Goal: Transaction & Acquisition: Book appointment/travel/reservation

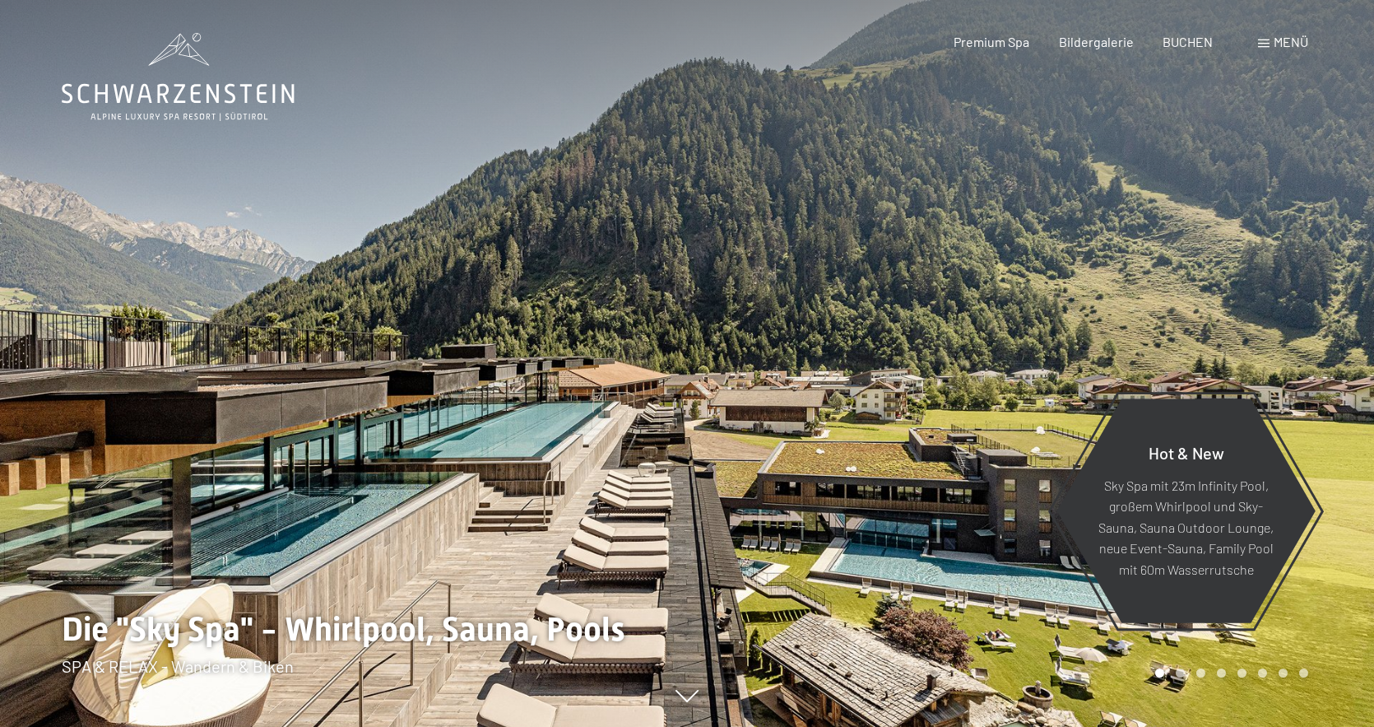
click at [1196, 46] on span "BUCHEN" at bounding box center [1188, 42] width 50 height 16
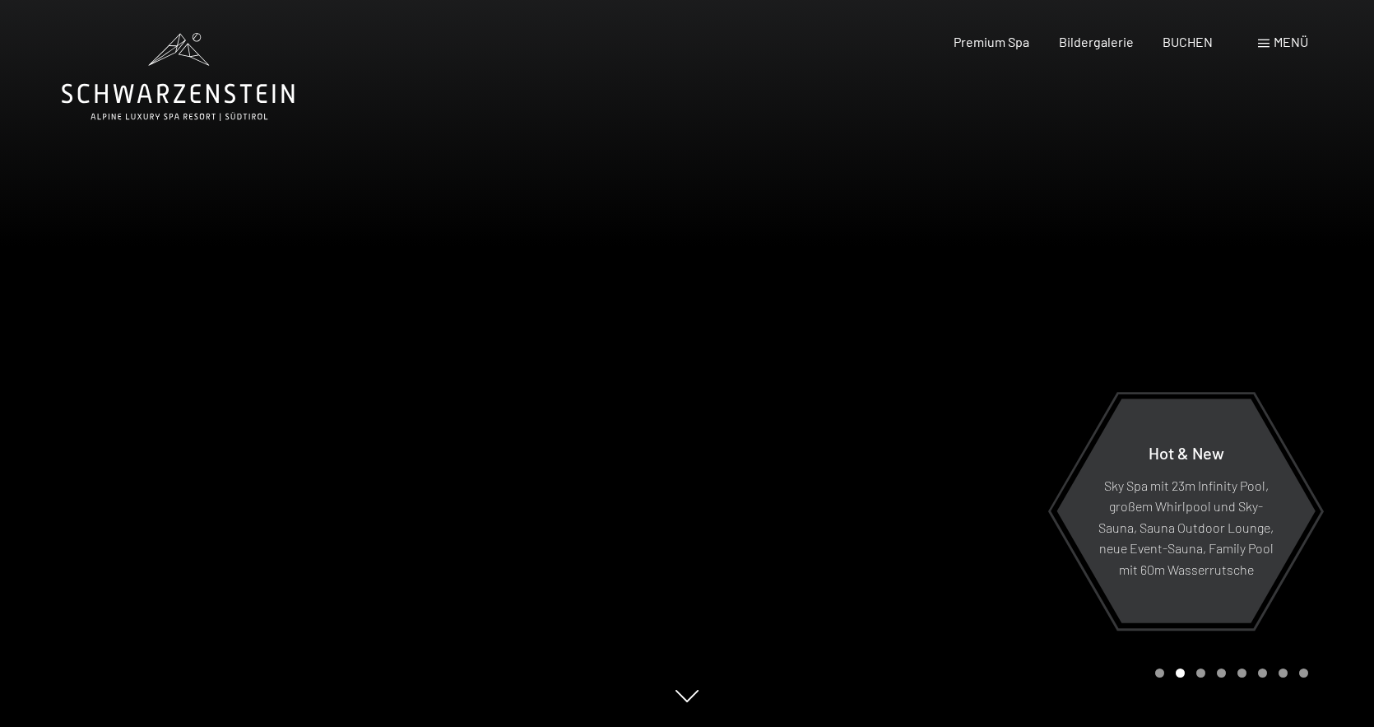
click at [1281, 49] on div "Menü" at bounding box center [1283, 42] width 50 height 18
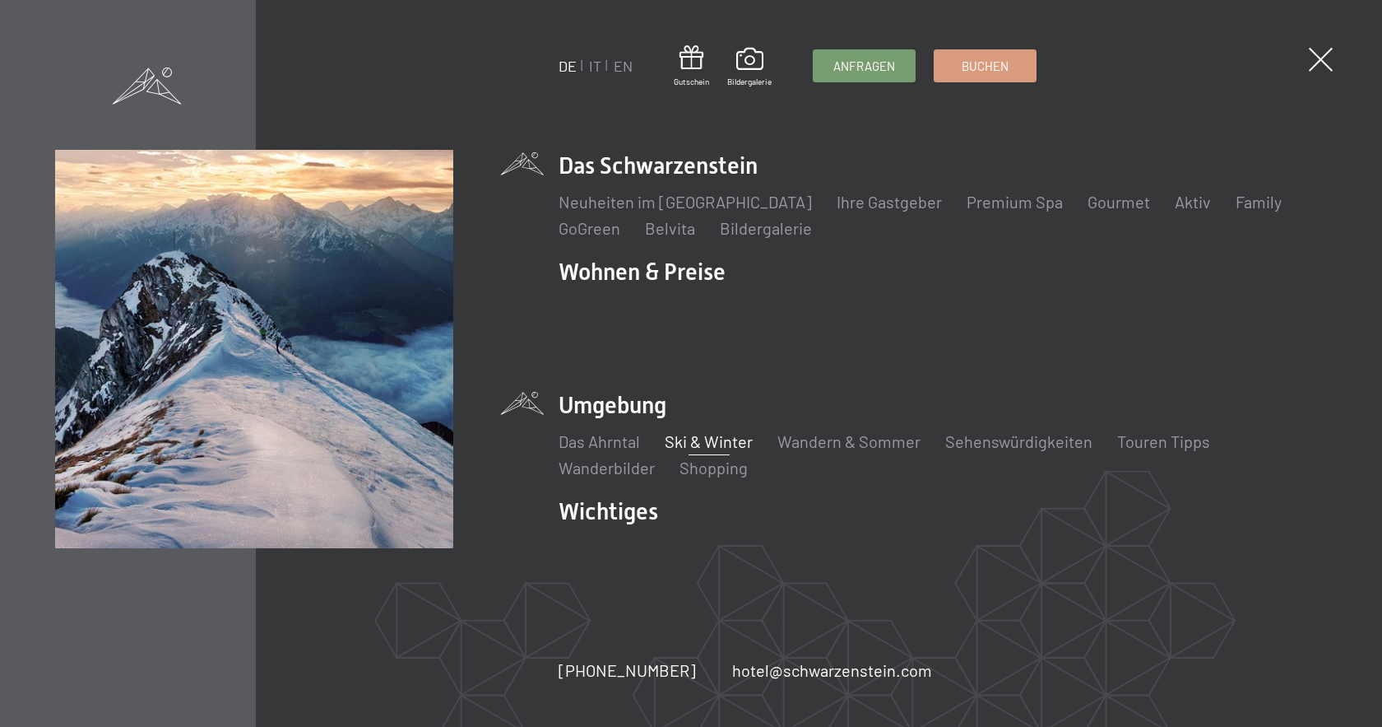
click at [679, 431] on link "Ski & Winter" at bounding box center [709, 441] width 88 height 20
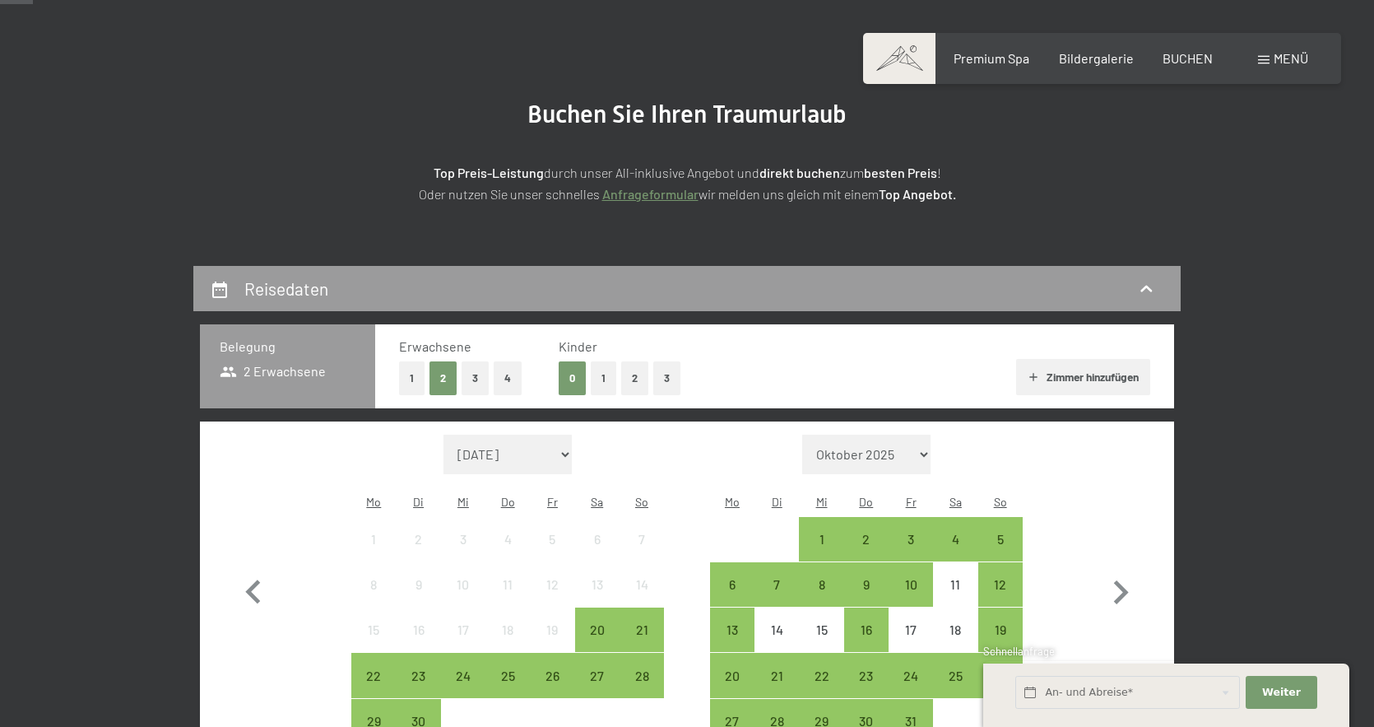
scroll to position [146, 0]
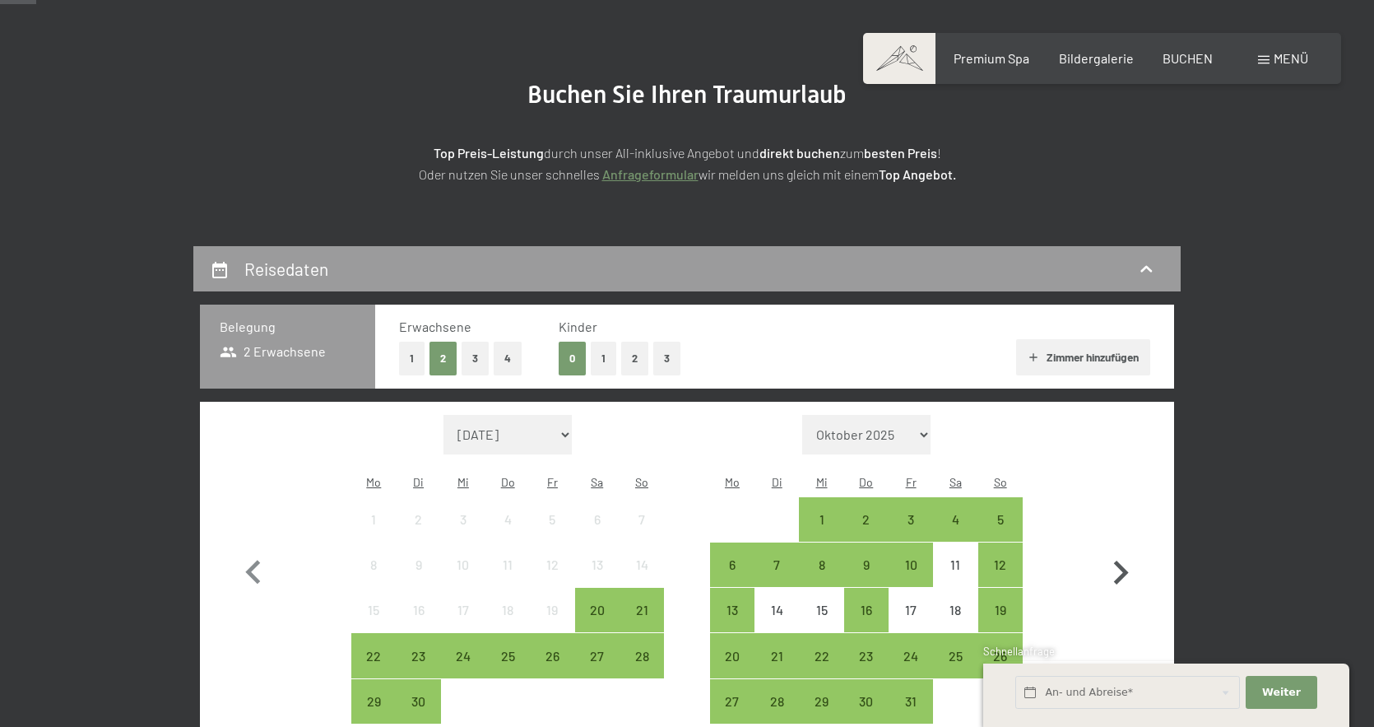
click at [1123, 560] on icon "button" at bounding box center [1121, 572] width 15 height 24
select select "2025-10-01"
select select "2025-11-01"
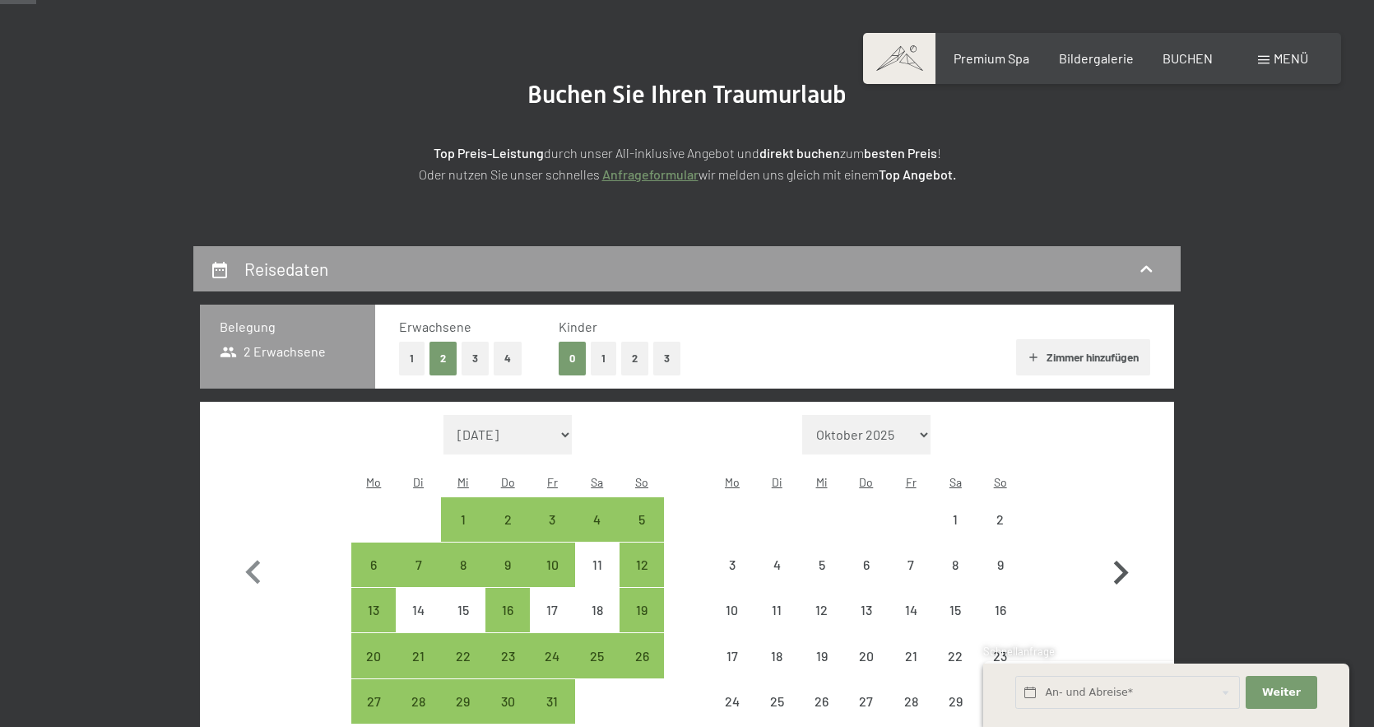
click at [1122, 560] on icon "button" at bounding box center [1121, 572] width 15 height 24
select select "2025-11-01"
select select "2025-12-01"
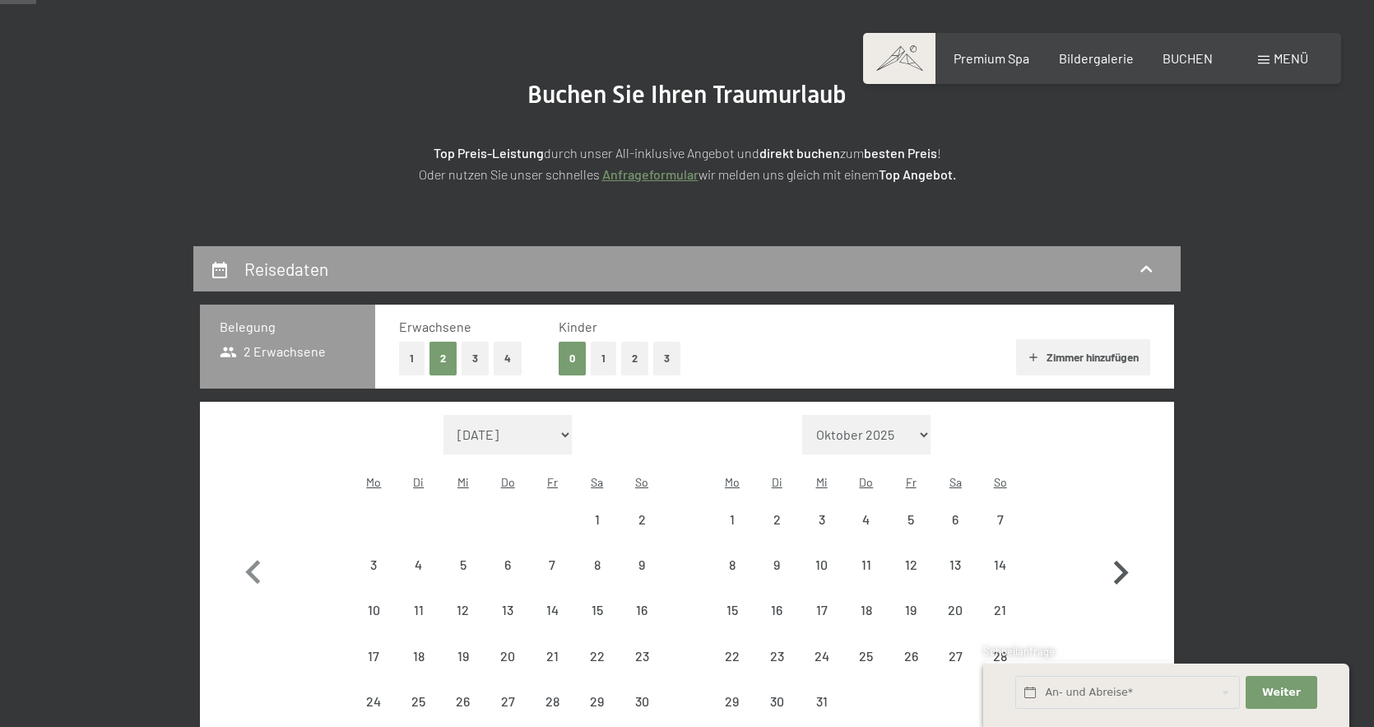
click at [1122, 560] on icon "button" at bounding box center [1121, 572] width 15 height 24
select select "[DATE]"
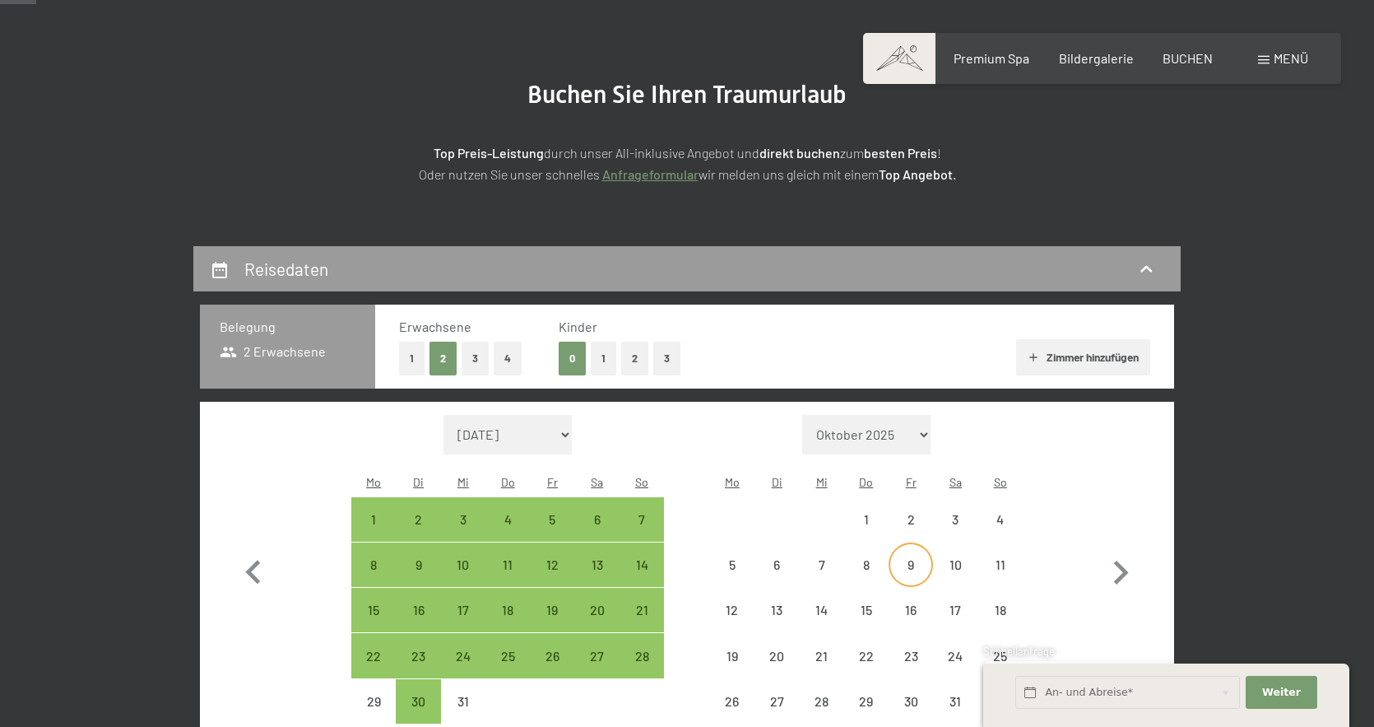
select select "[DATE]"
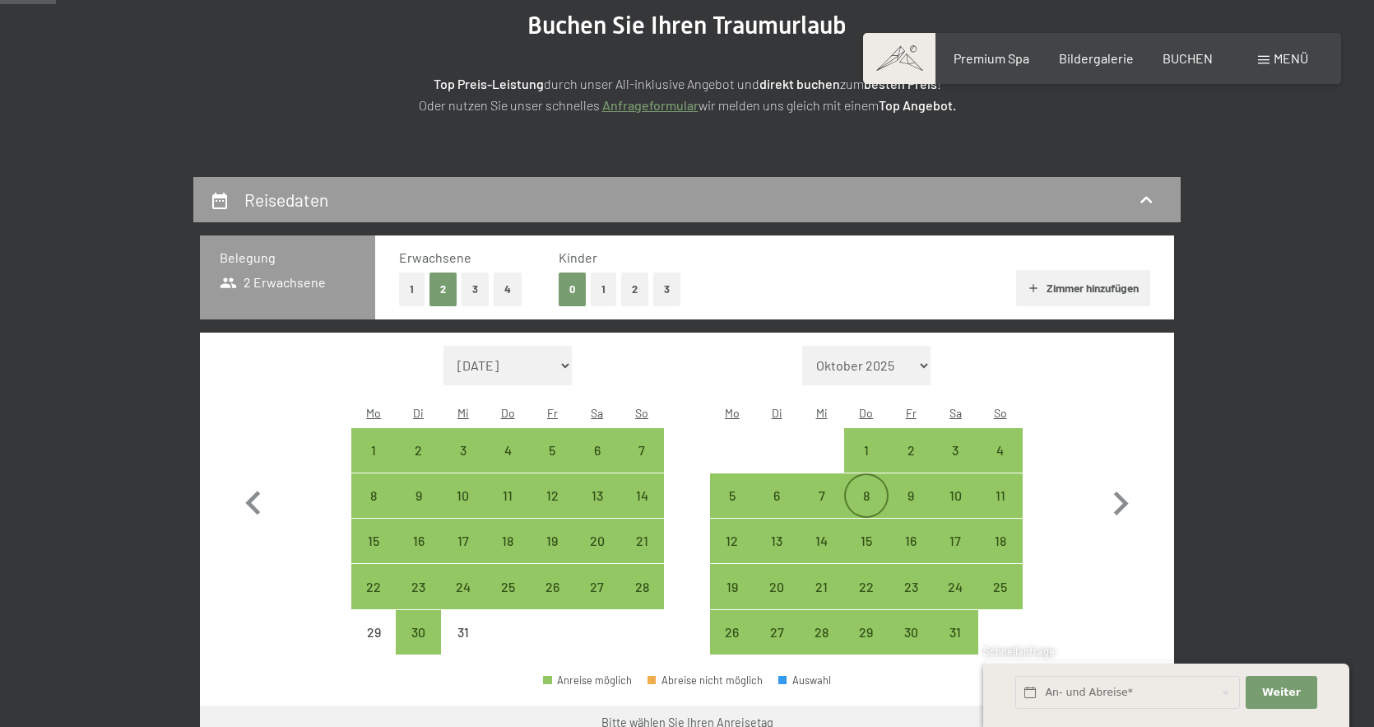
scroll to position [228, 0]
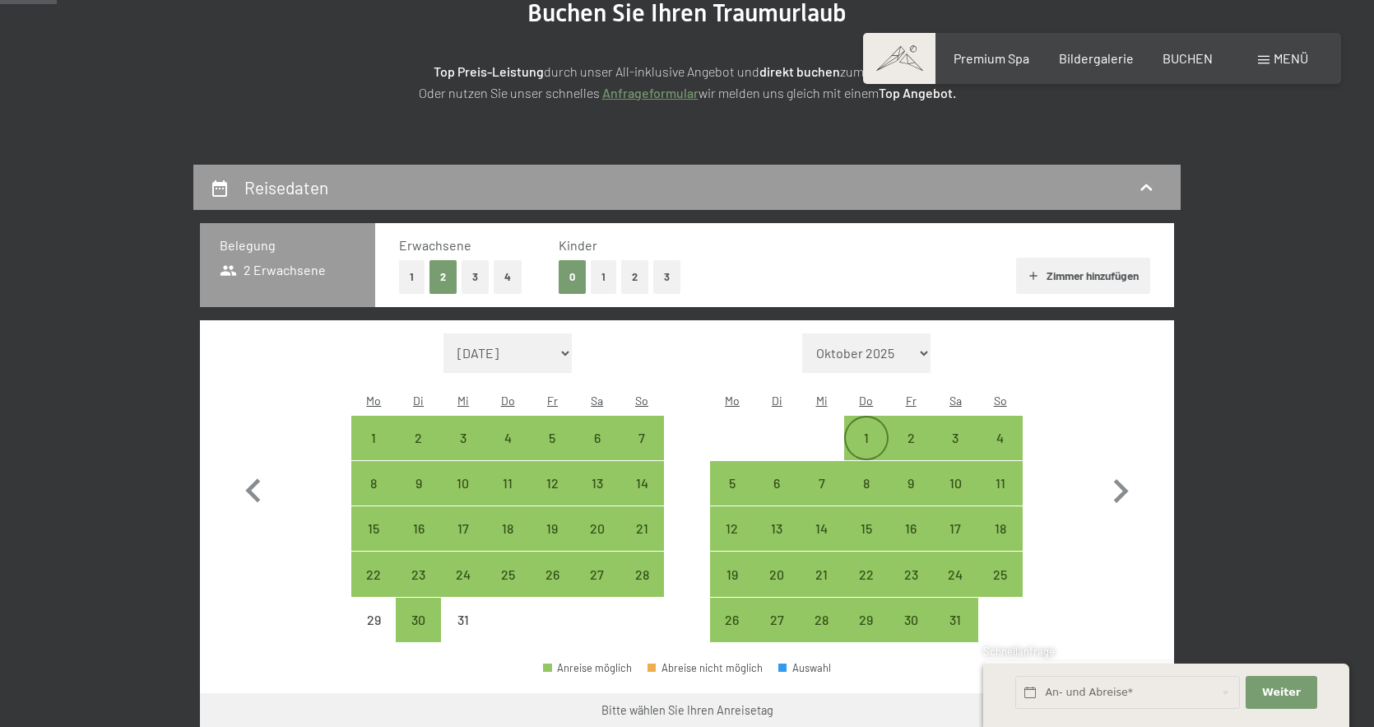
click at [871, 431] on div "1" at bounding box center [866, 451] width 41 height 41
select select "[DATE]"
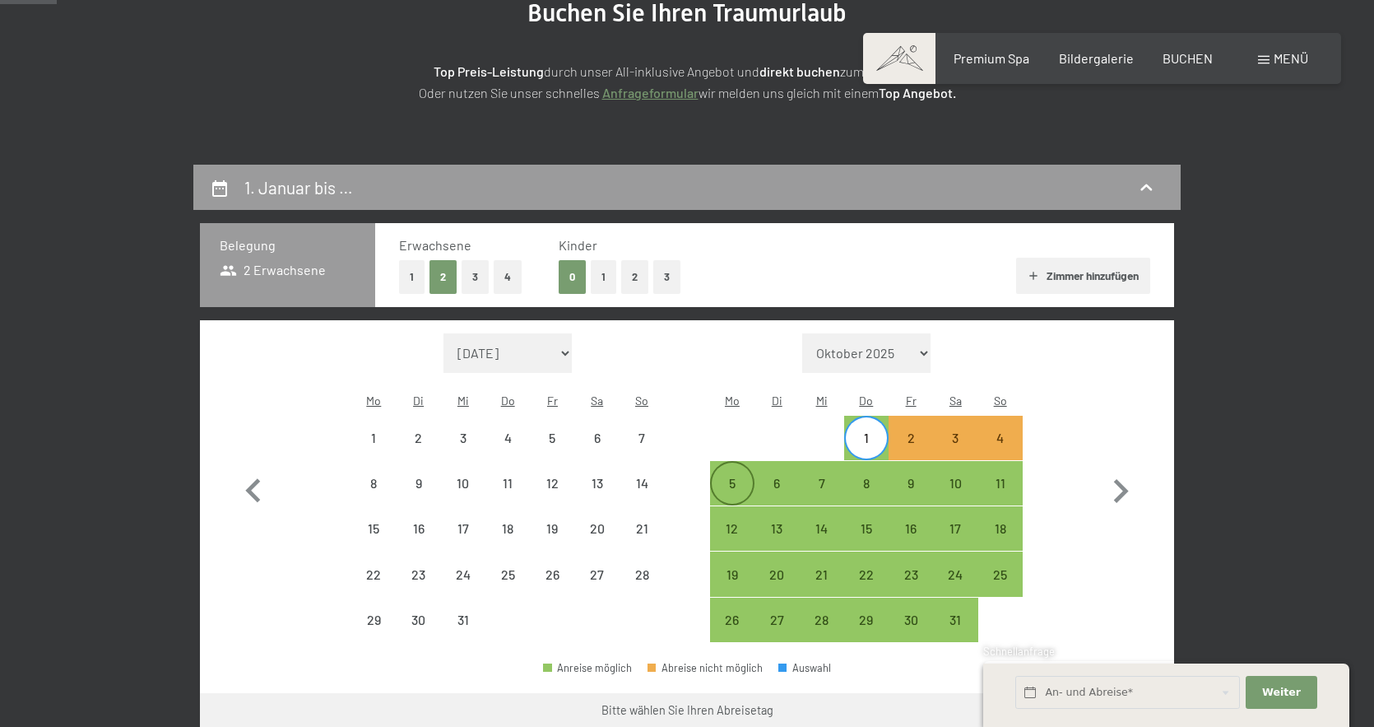
click at [735, 476] on div "5" at bounding box center [732, 496] width 41 height 41
select select "[DATE]"
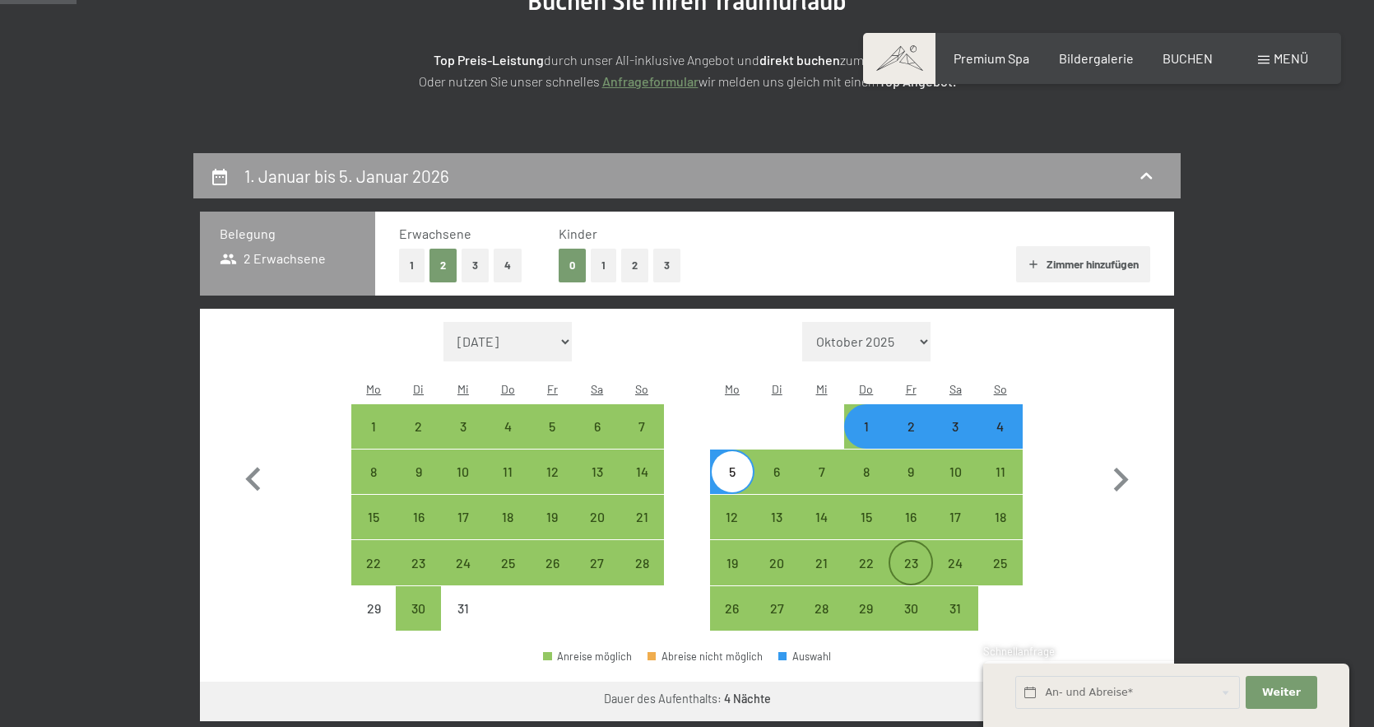
scroll to position [244, 0]
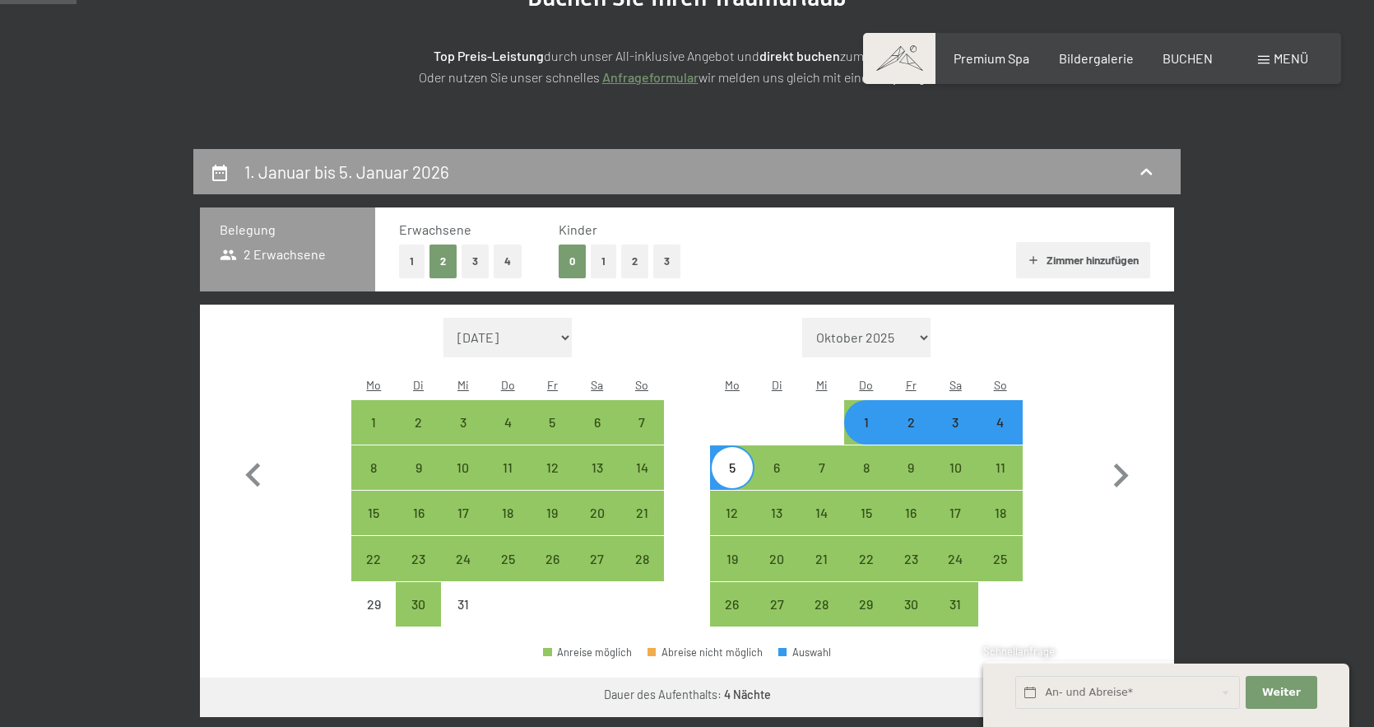
click at [474, 264] on button "3" at bounding box center [475, 261] width 27 height 34
select select "[DATE]"
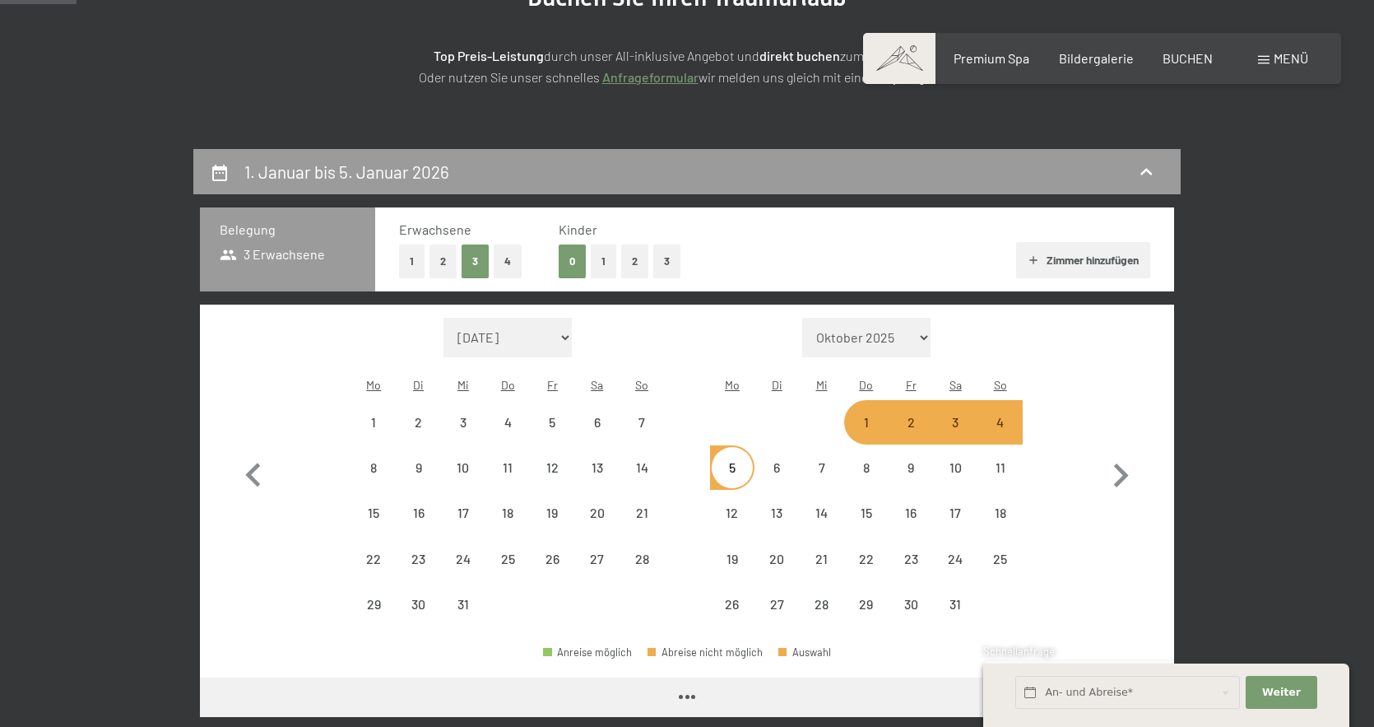
select select "[DATE]"
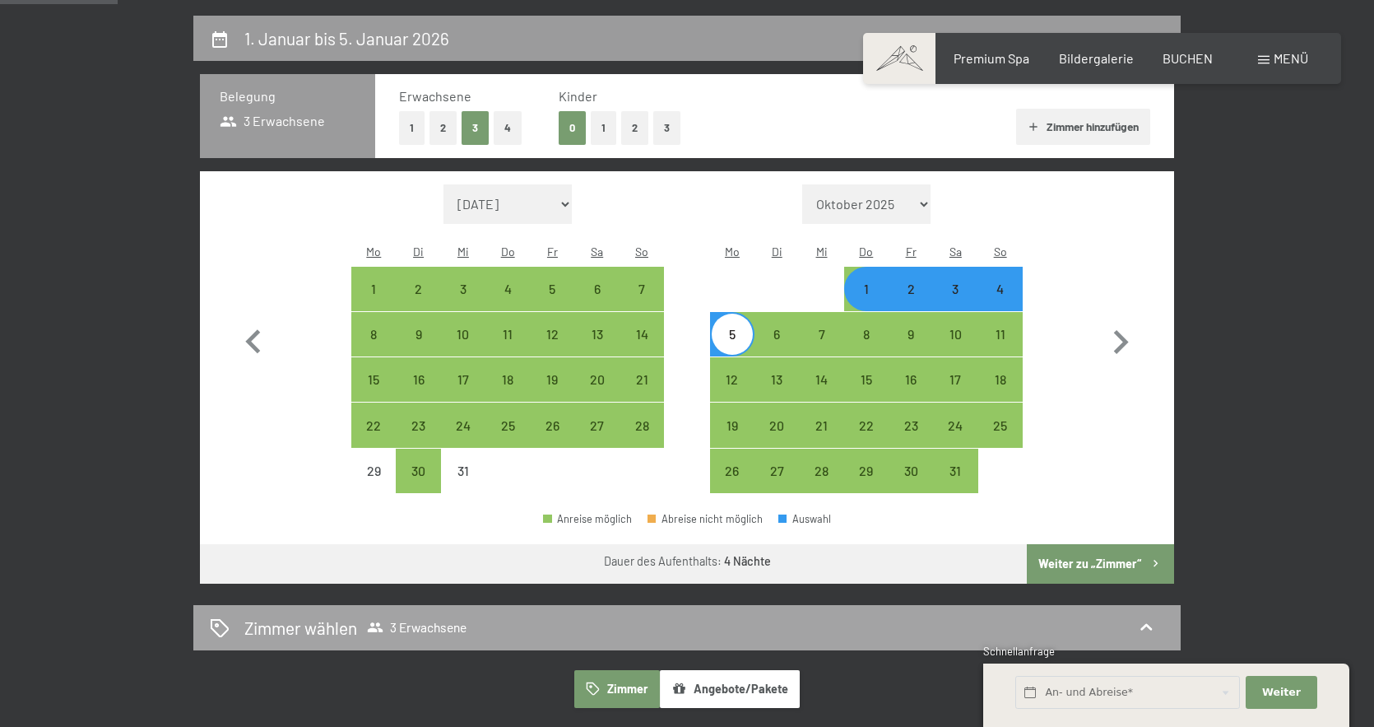
scroll to position [375, 0]
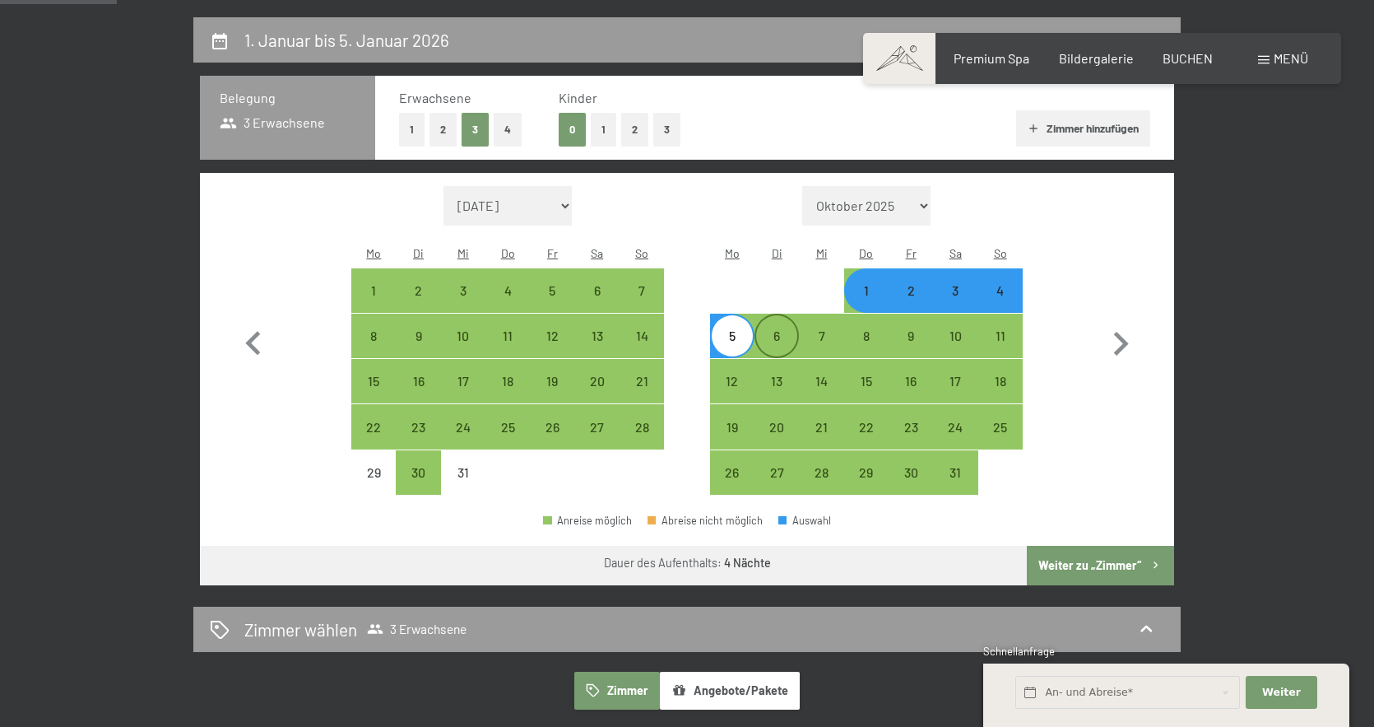
click at [779, 329] on div "6" at bounding box center [776, 349] width 41 height 41
select select "[DATE]"
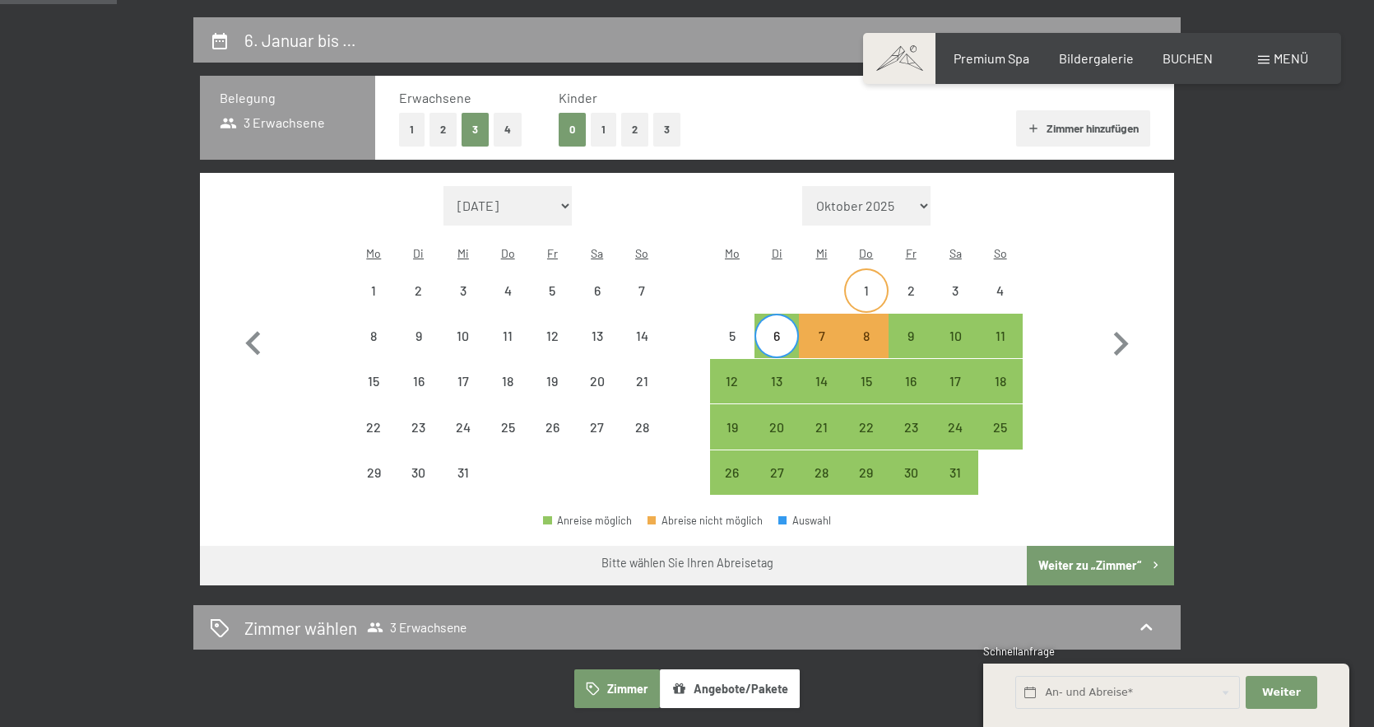
click at [871, 284] on div "1" at bounding box center [866, 304] width 41 height 41
select select "[DATE]"
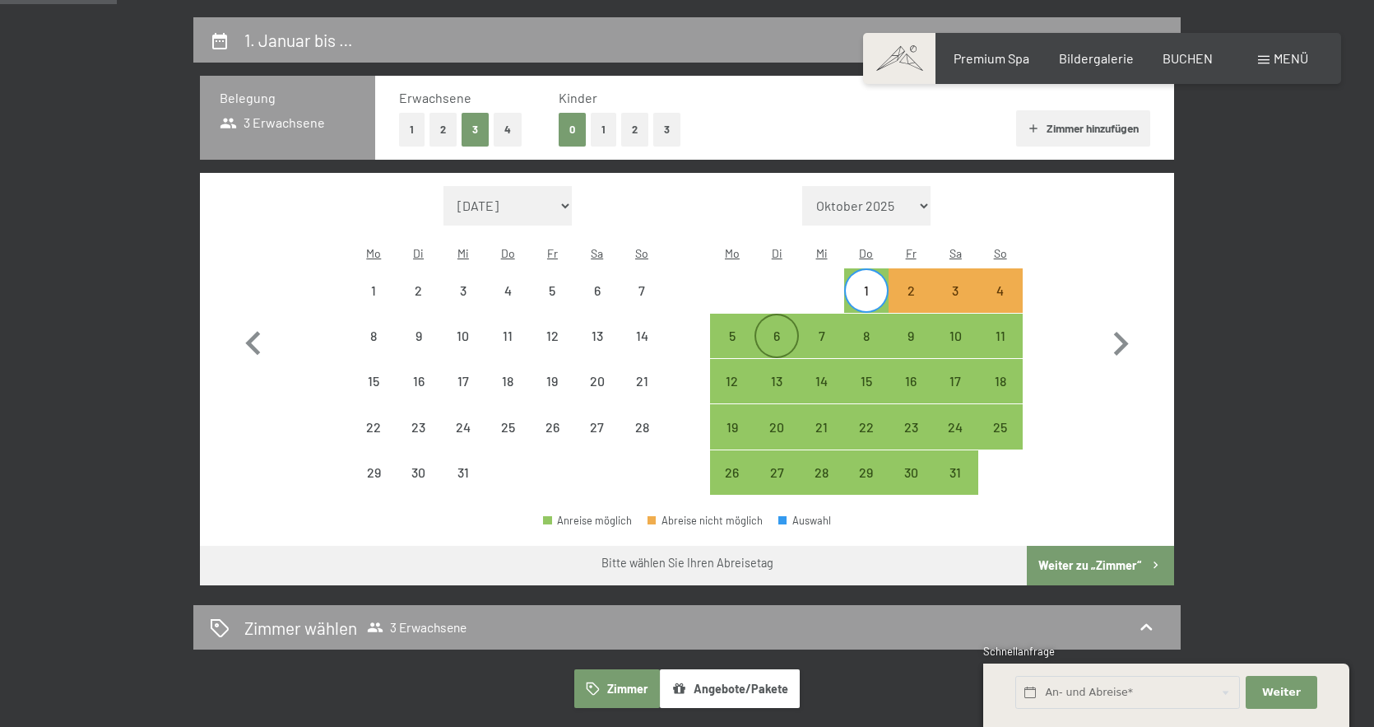
click at [769, 329] on div "6" at bounding box center [776, 349] width 41 height 41
select select "[DATE]"
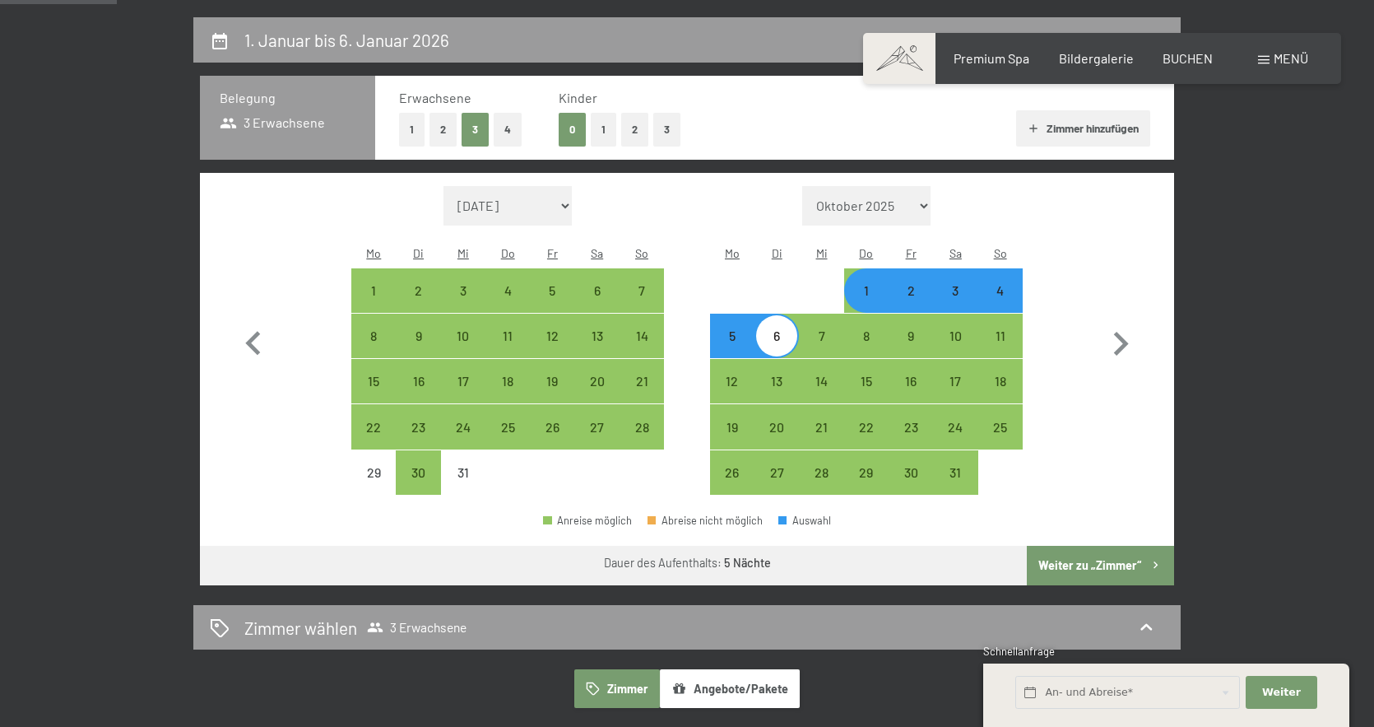
click at [1089, 546] on button "Weiter zu „Zimmer“" at bounding box center [1100, 565] width 147 height 39
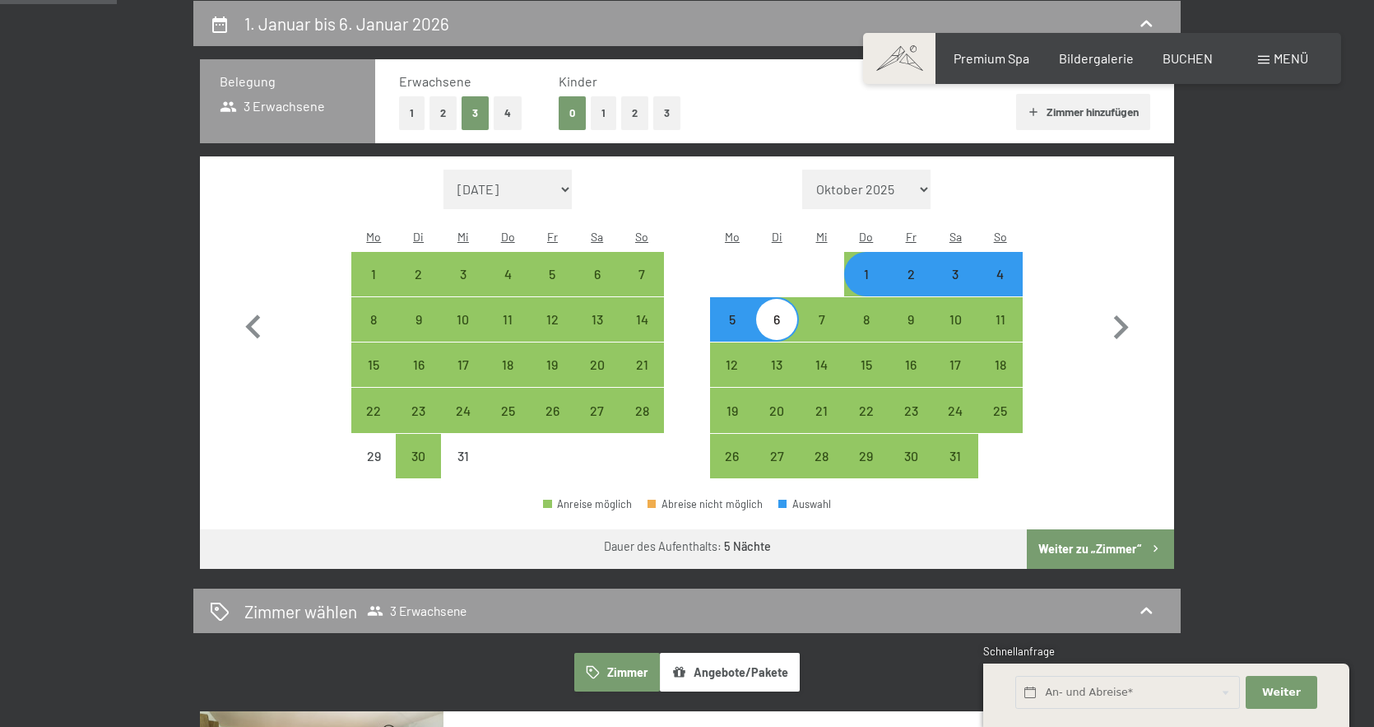
select select "[DATE]"
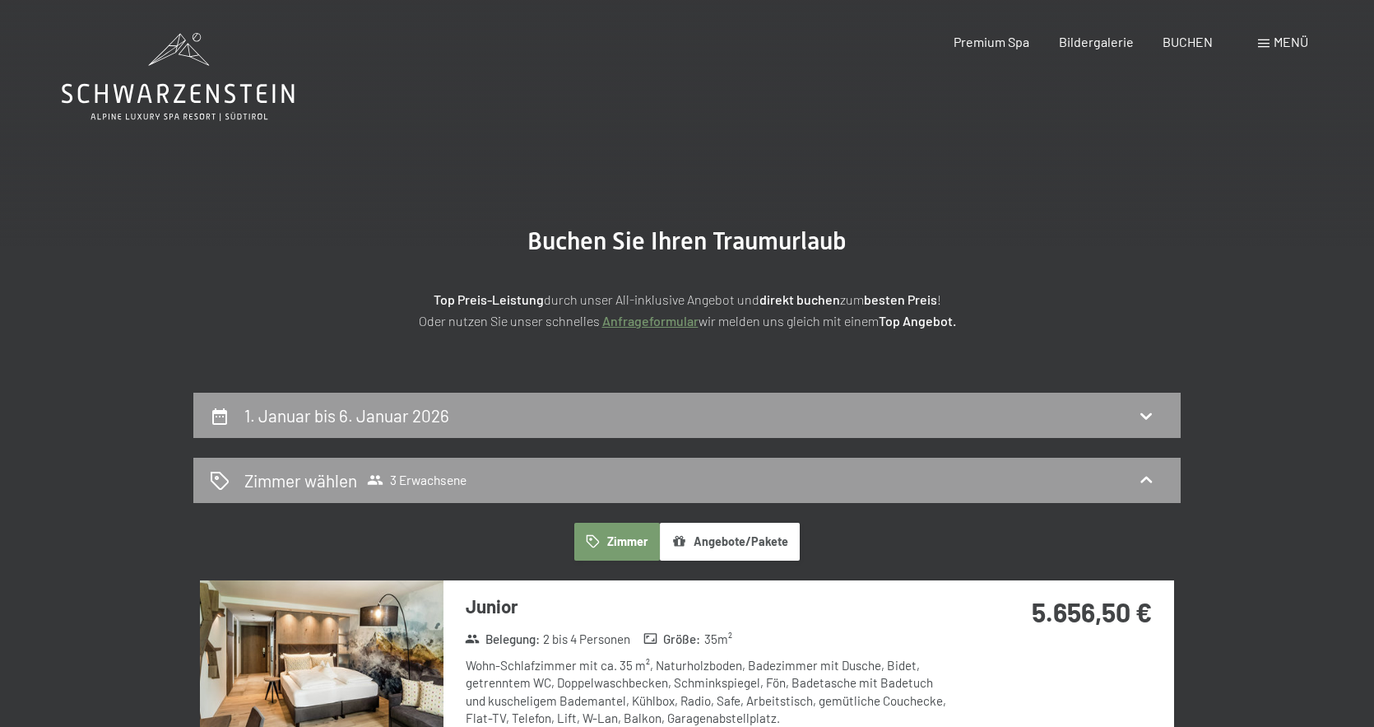
scroll to position [0, 0]
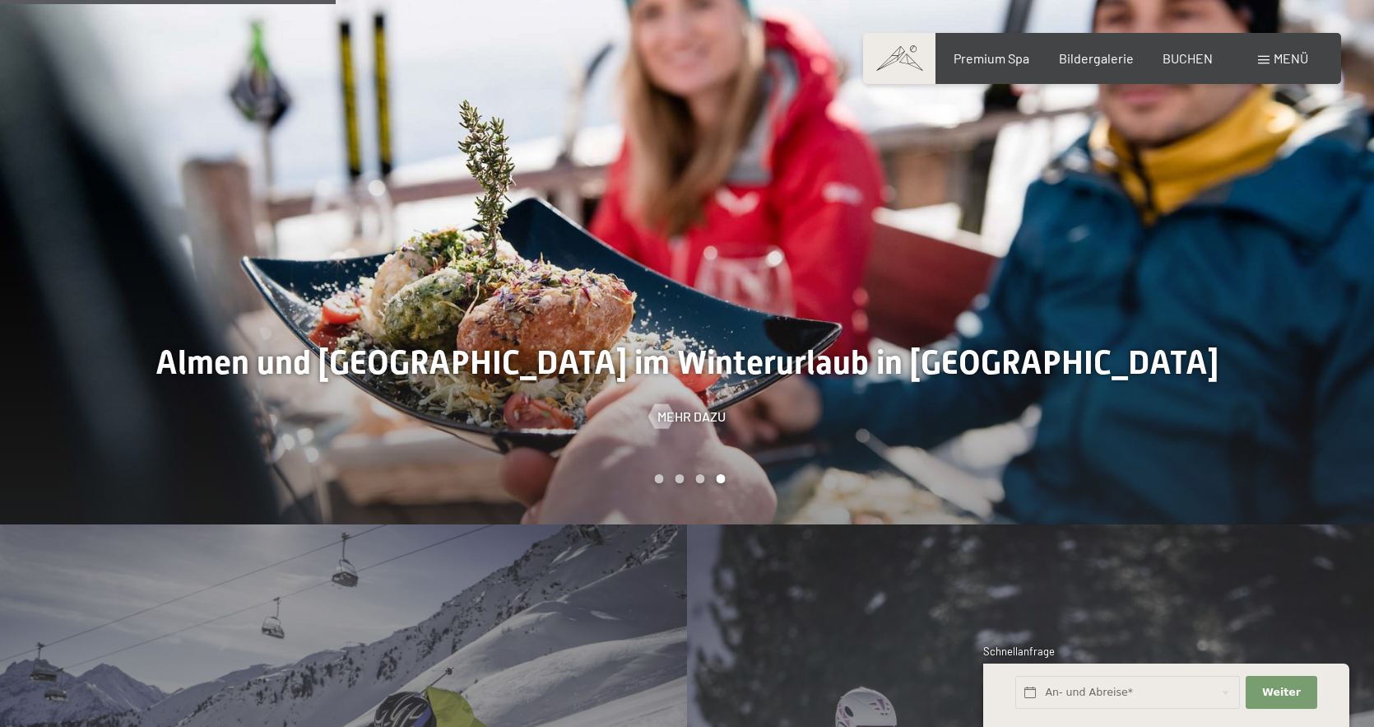
scroll to position [1697, 0]
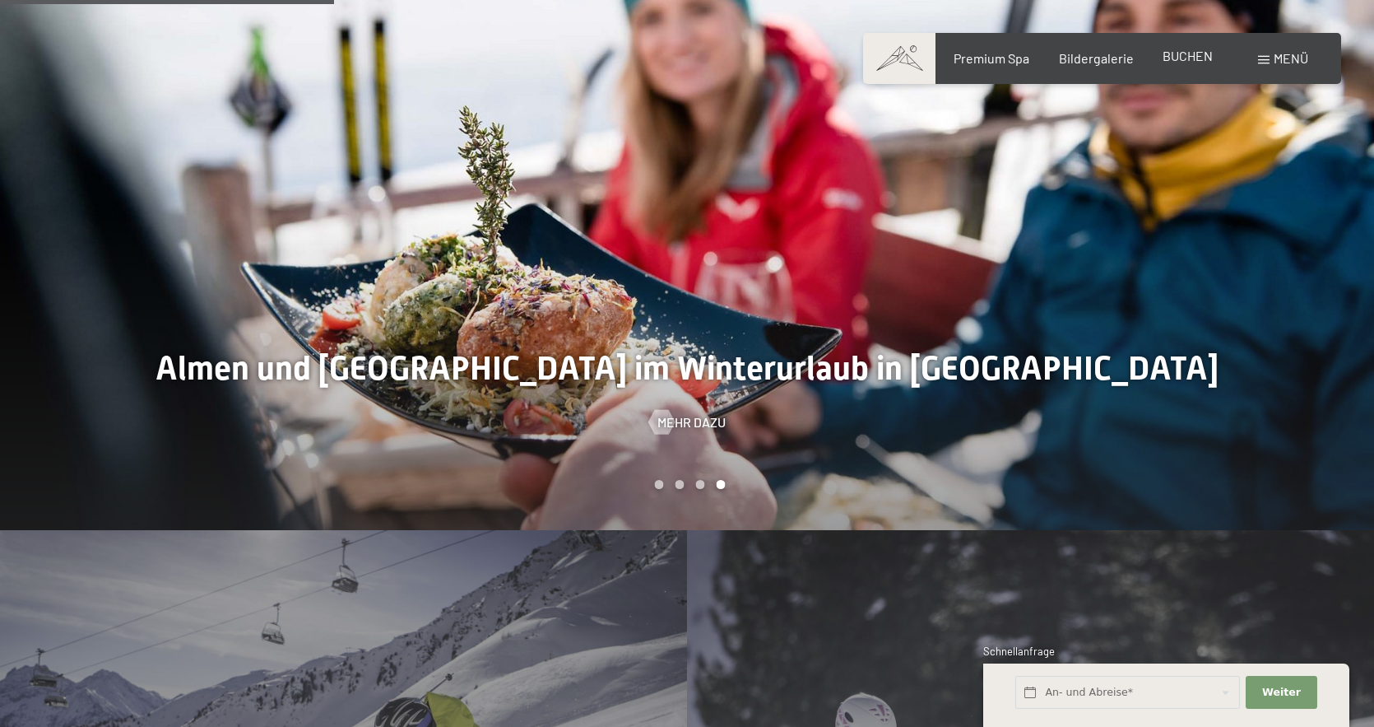
click at [1202, 58] on span "BUCHEN" at bounding box center [1188, 56] width 50 height 16
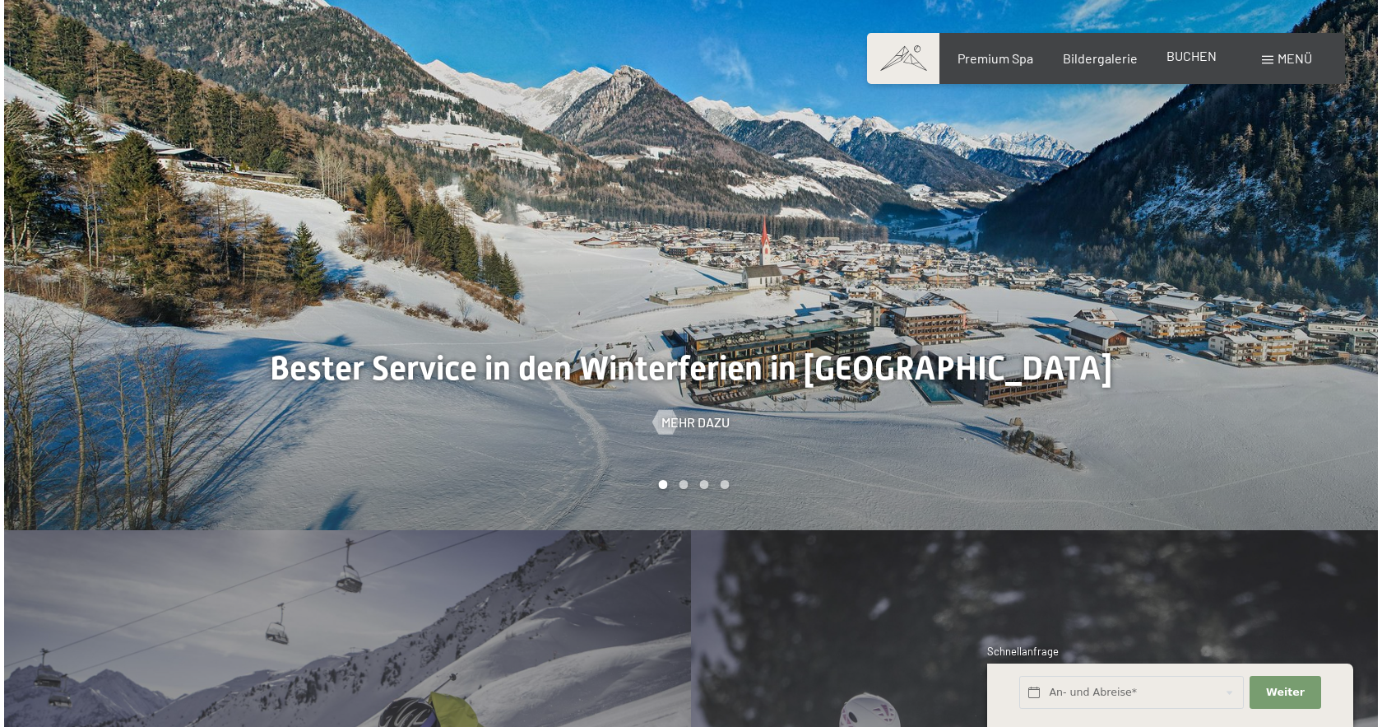
scroll to position [0, 0]
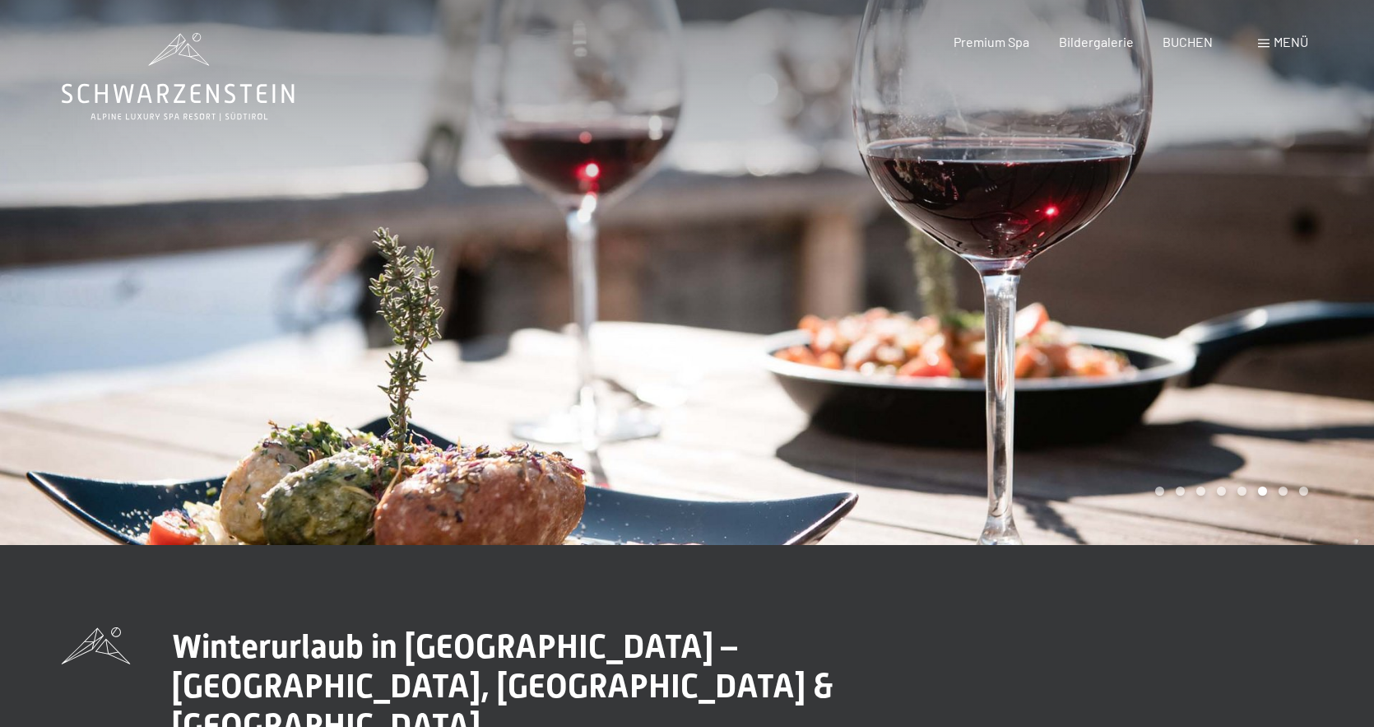
click at [1289, 47] on span "Menü" at bounding box center [1291, 42] width 35 height 16
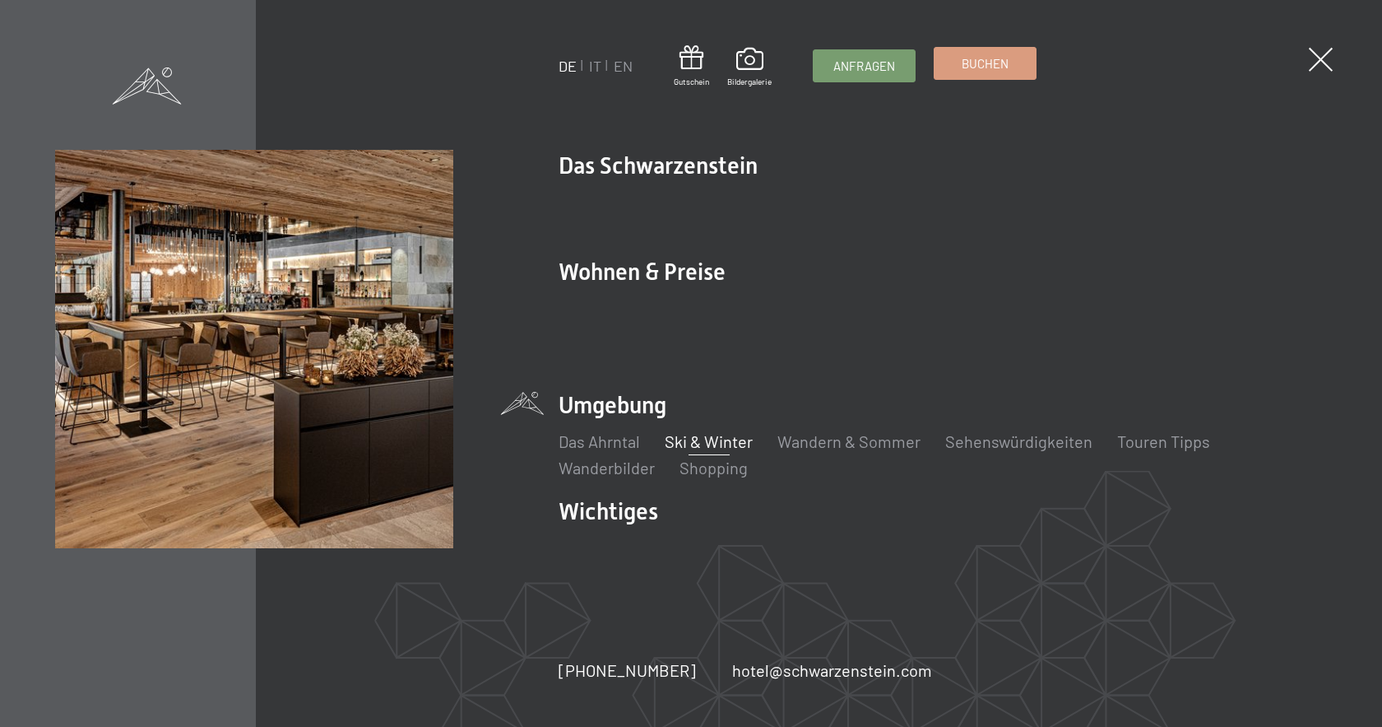
click at [977, 68] on span "Buchen" at bounding box center [985, 63] width 47 height 17
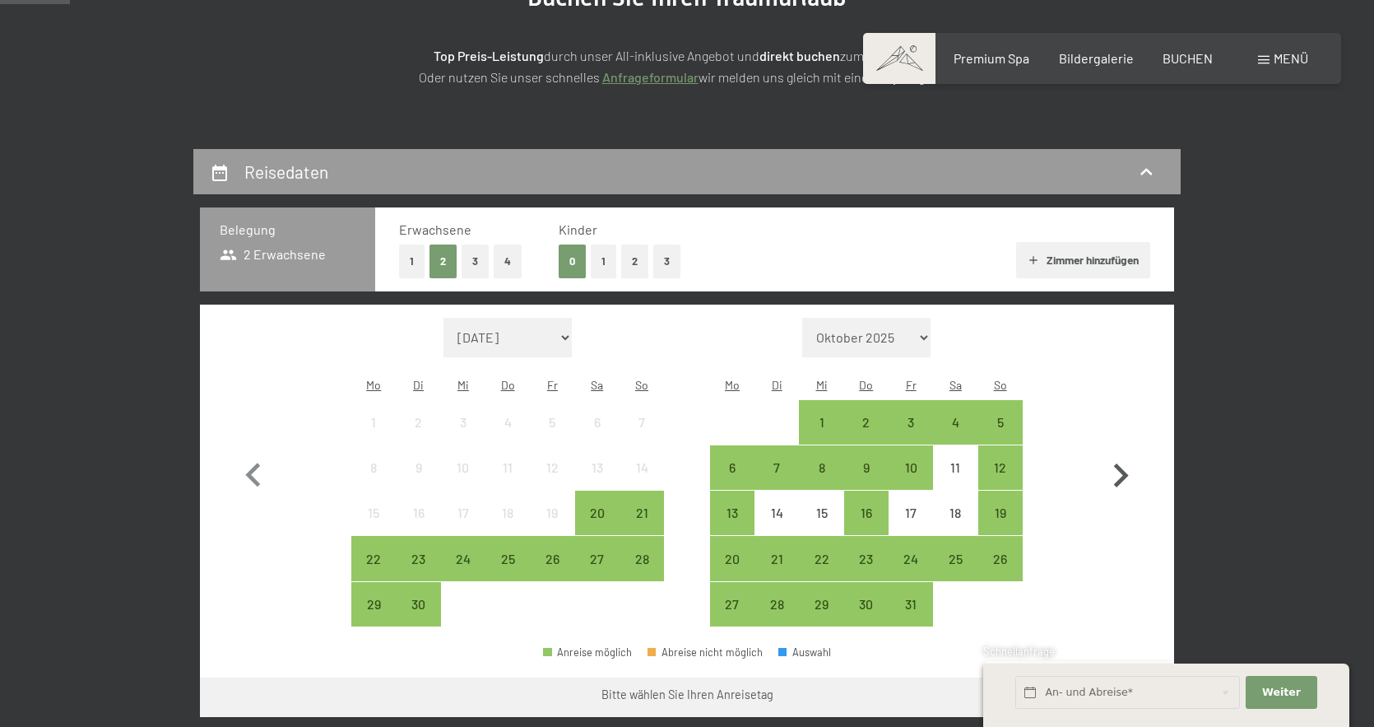
click at [1121, 463] on icon "button" at bounding box center [1121, 475] width 15 height 24
select select "2025-10-01"
select select "2025-11-01"
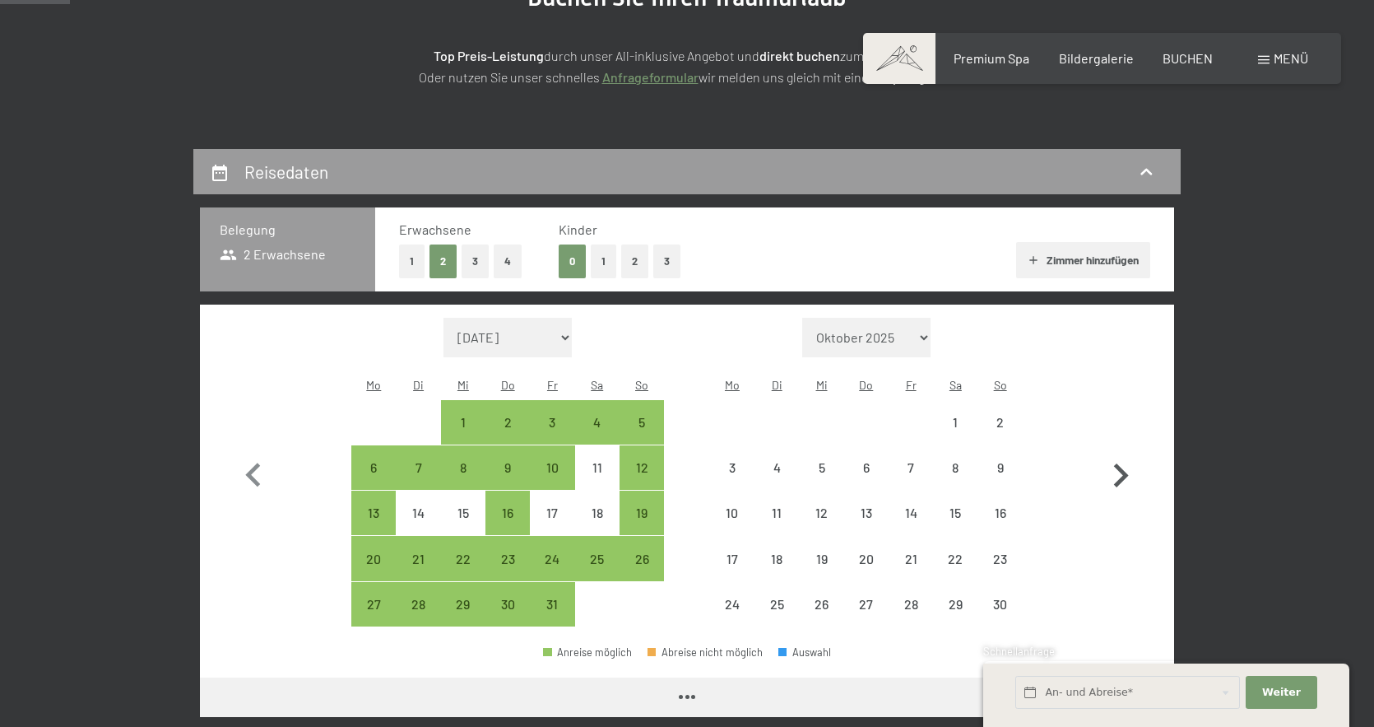
click at [1121, 463] on icon "button" at bounding box center [1121, 475] width 15 height 24
select select "2025-11-01"
select select "2025-12-01"
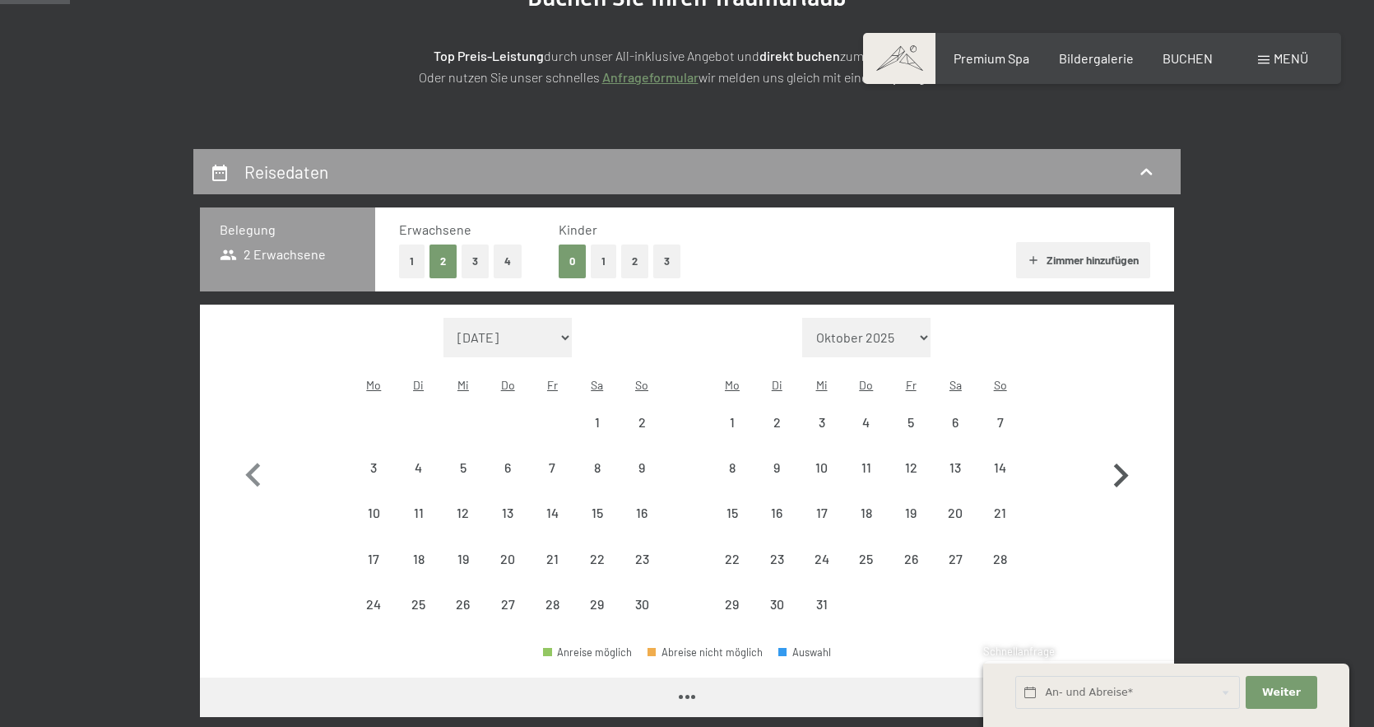
select select "2025-11-01"
select select "2025-12-01"
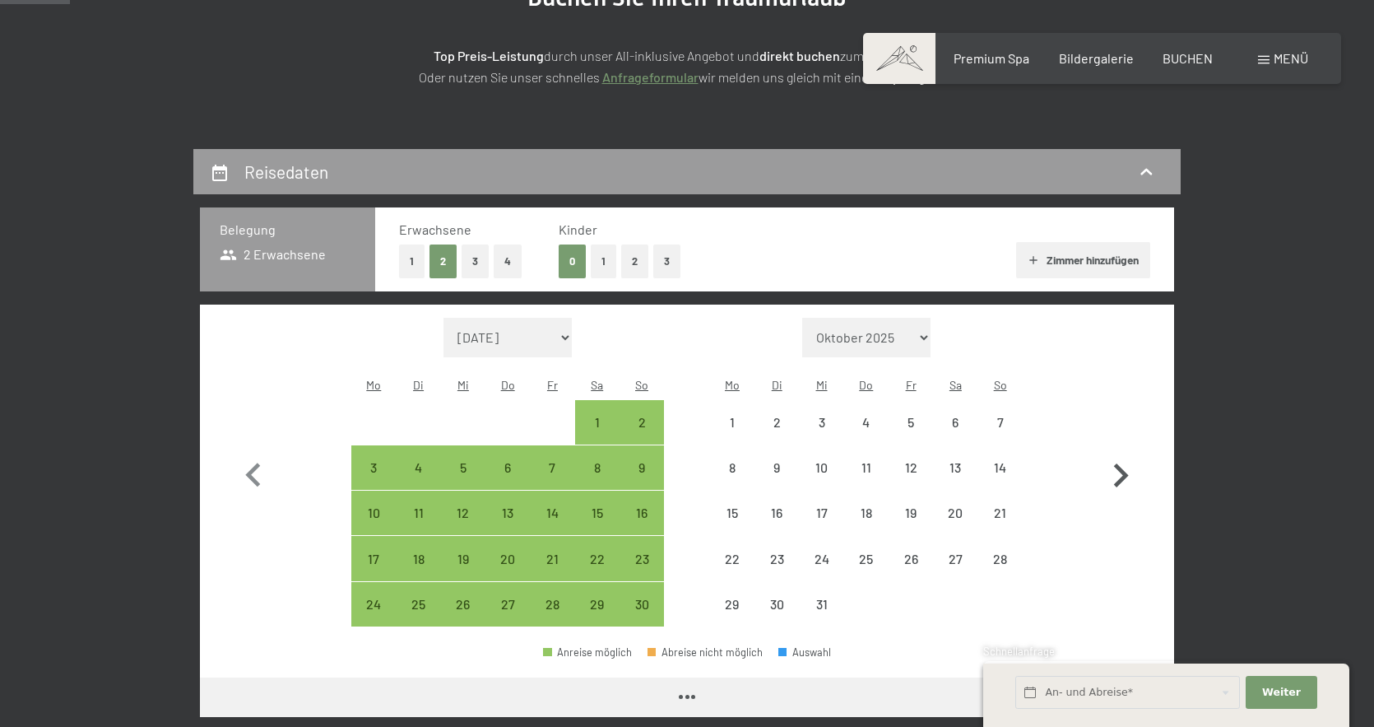
select select "2025-11-01"
select select "2025-12-01"
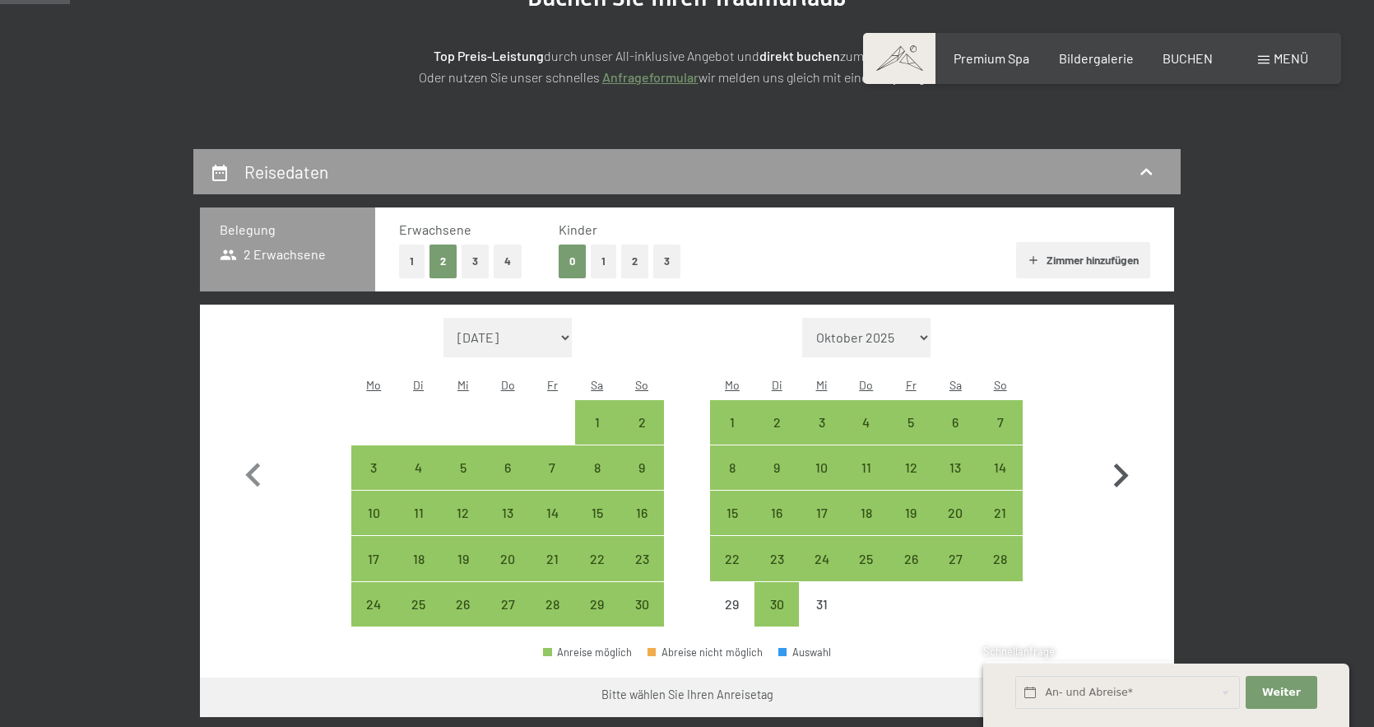
click at [1121, 452] on icon "button" at bounding box center [1121, 476] width 48 height 48
select select "2025-12-01"
select select "2026-01-01"
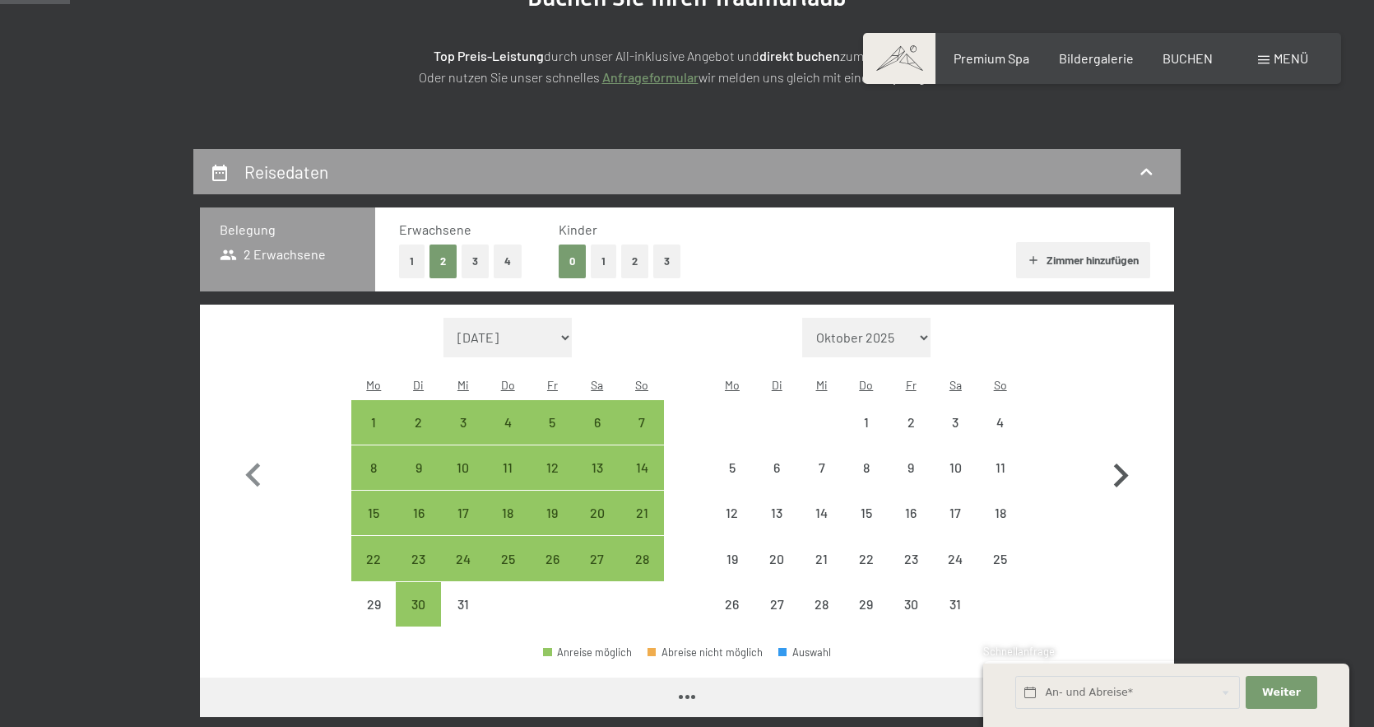
select select "2025-12-01"
select select "2026-01-01"
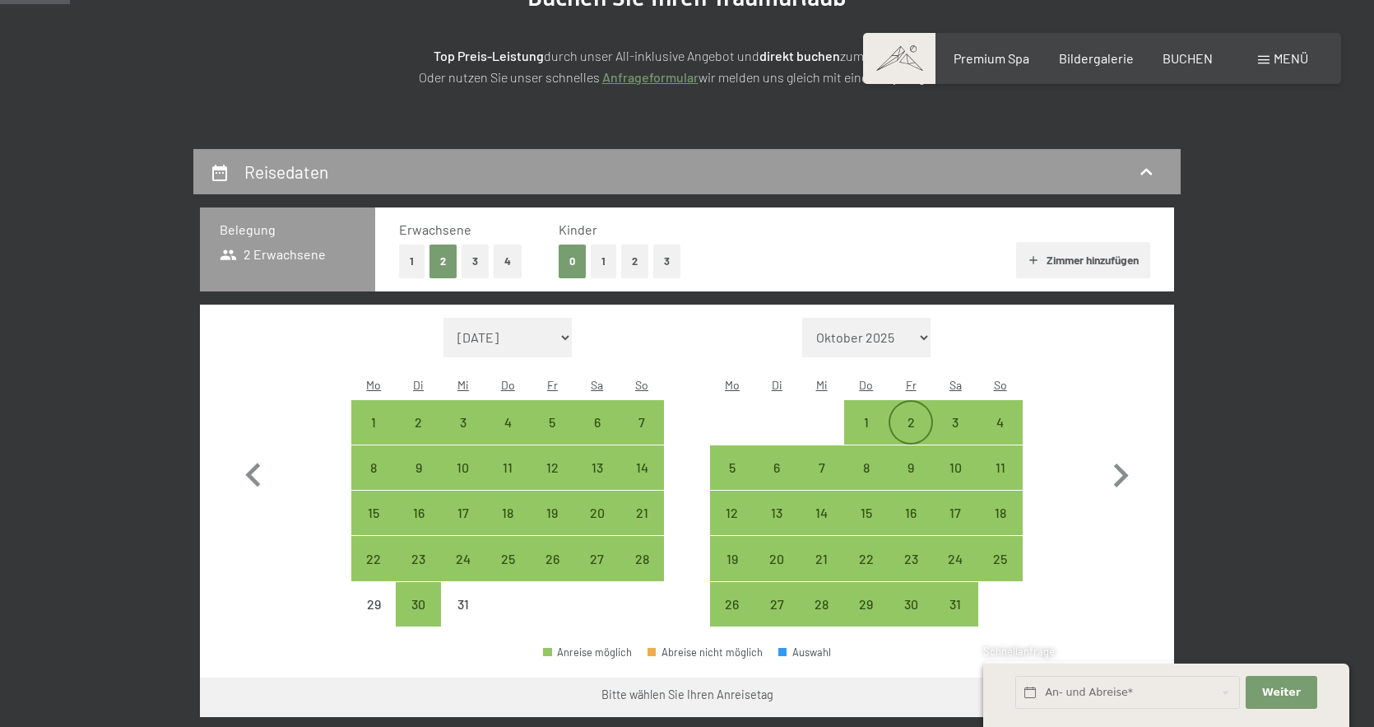
click at [916, 416] on div "2" at bounding box center [910, 436] width 41 height 41
select select "2025-12-01"
select select "2026-01-01"
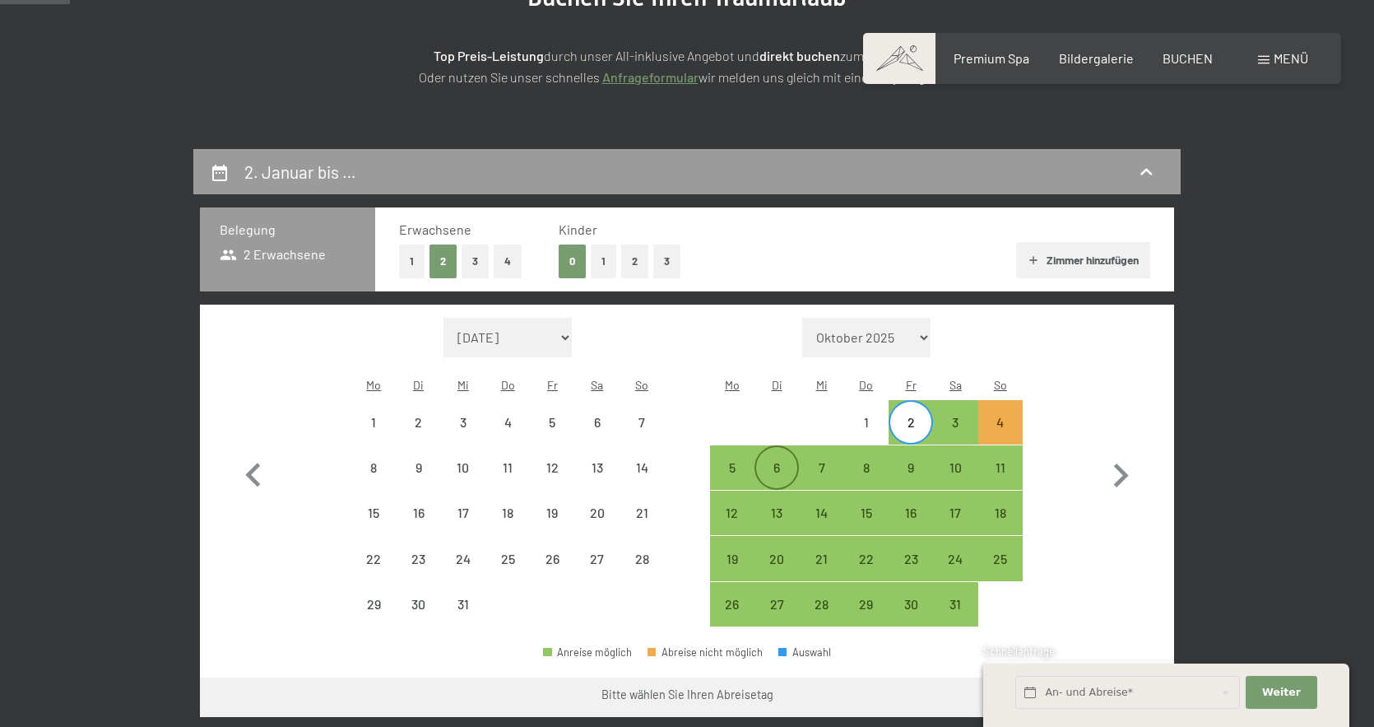
click at [781, 461] on div "6" at bounding box center [776, 481] width 41 height 41
select select "[DATE]"
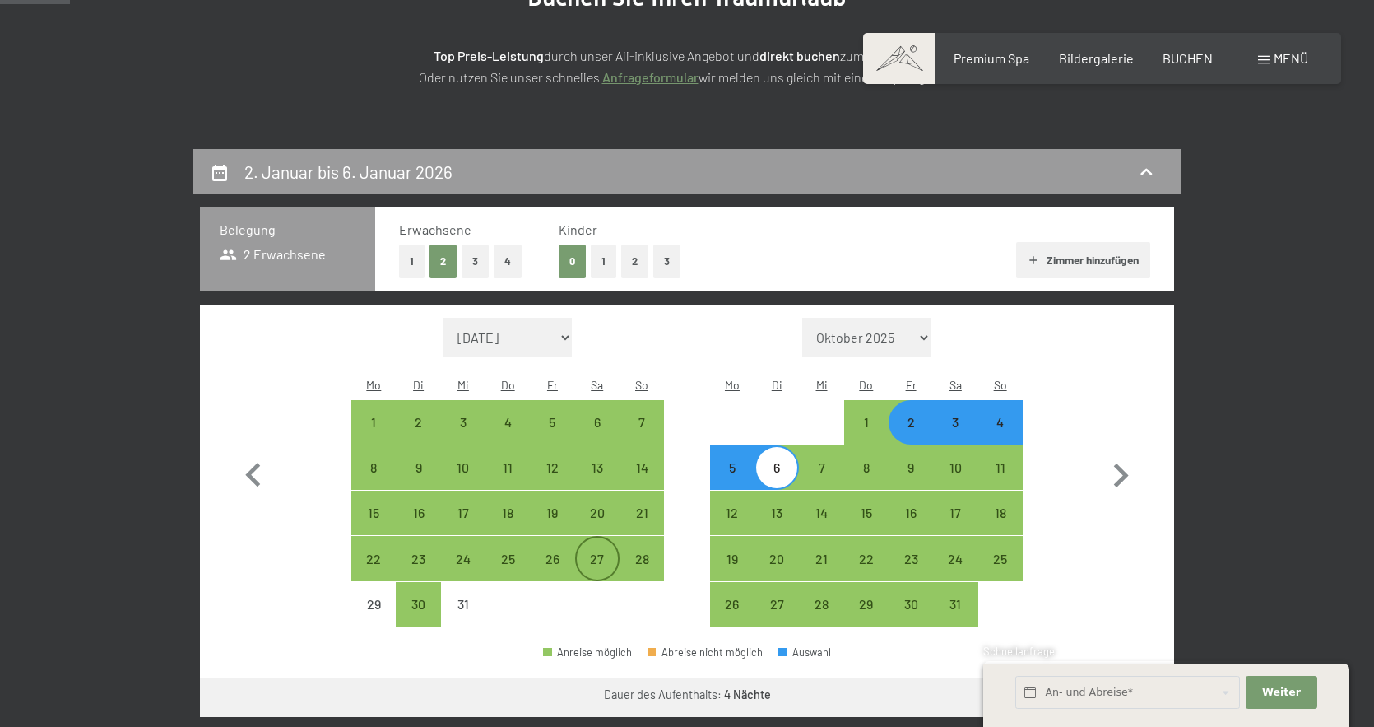
click at [602, 552] on div "27" at bounding box center [597, 572] width 41 height 41
select select "[DATE]"
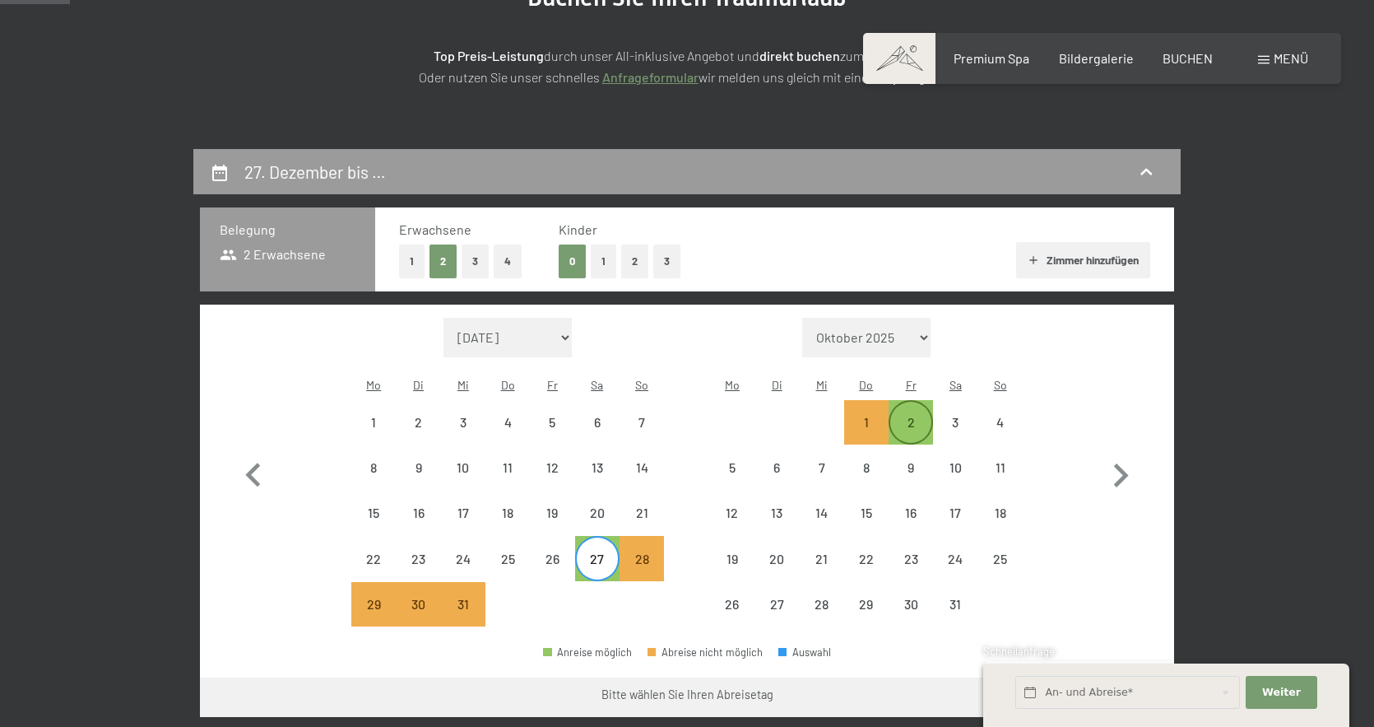
click at [907, 416] on div "2" at bounding box center [910, 436] width 41 height 41
select select "[DATE]"
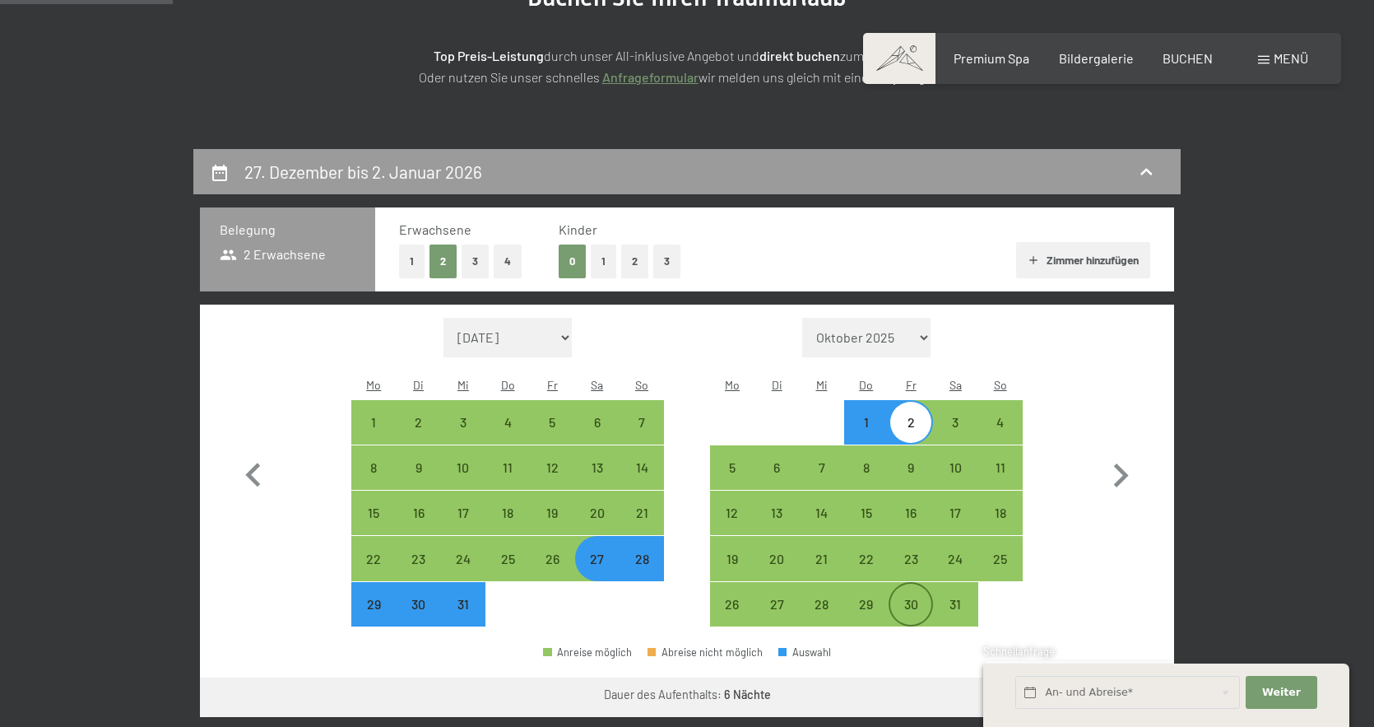
scroll to position [314, 0]
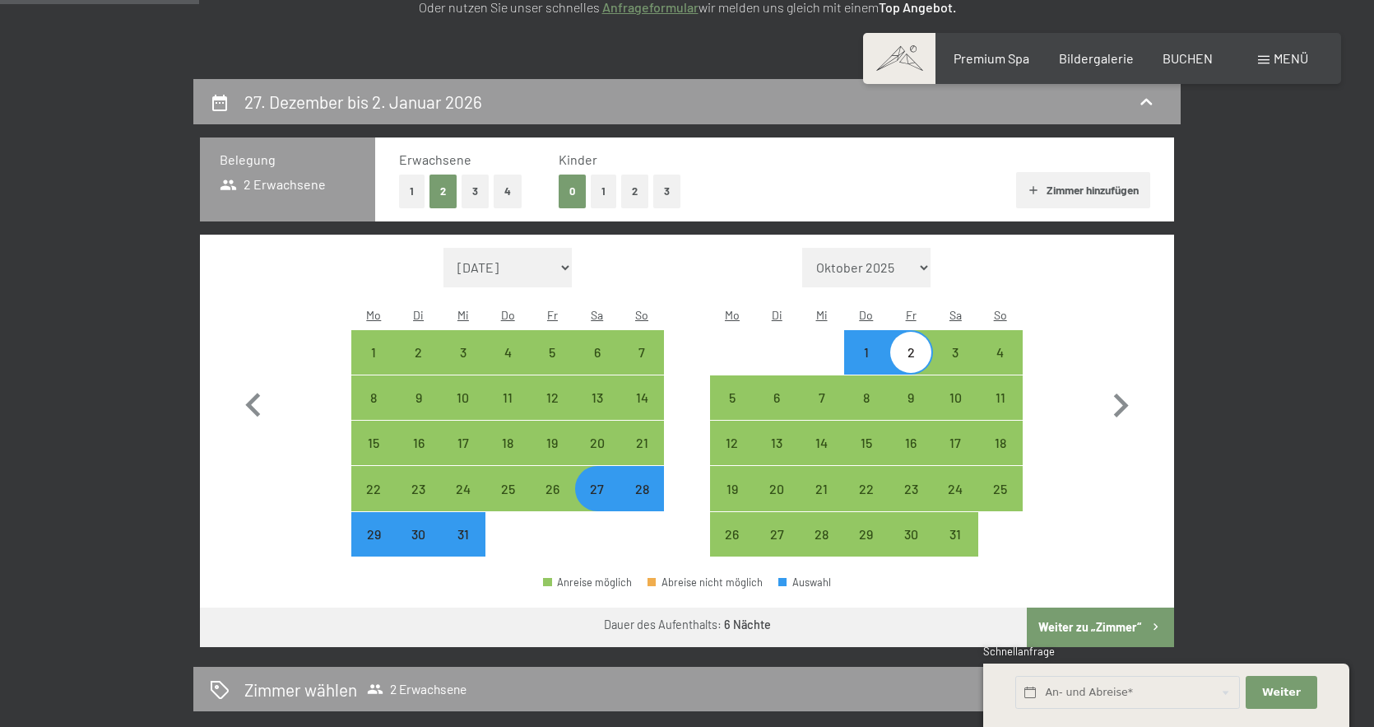
click at [1083, 607] on button "Weiter zu „Zimmer“" at bounding box center [1100, 626] width 147 height 39
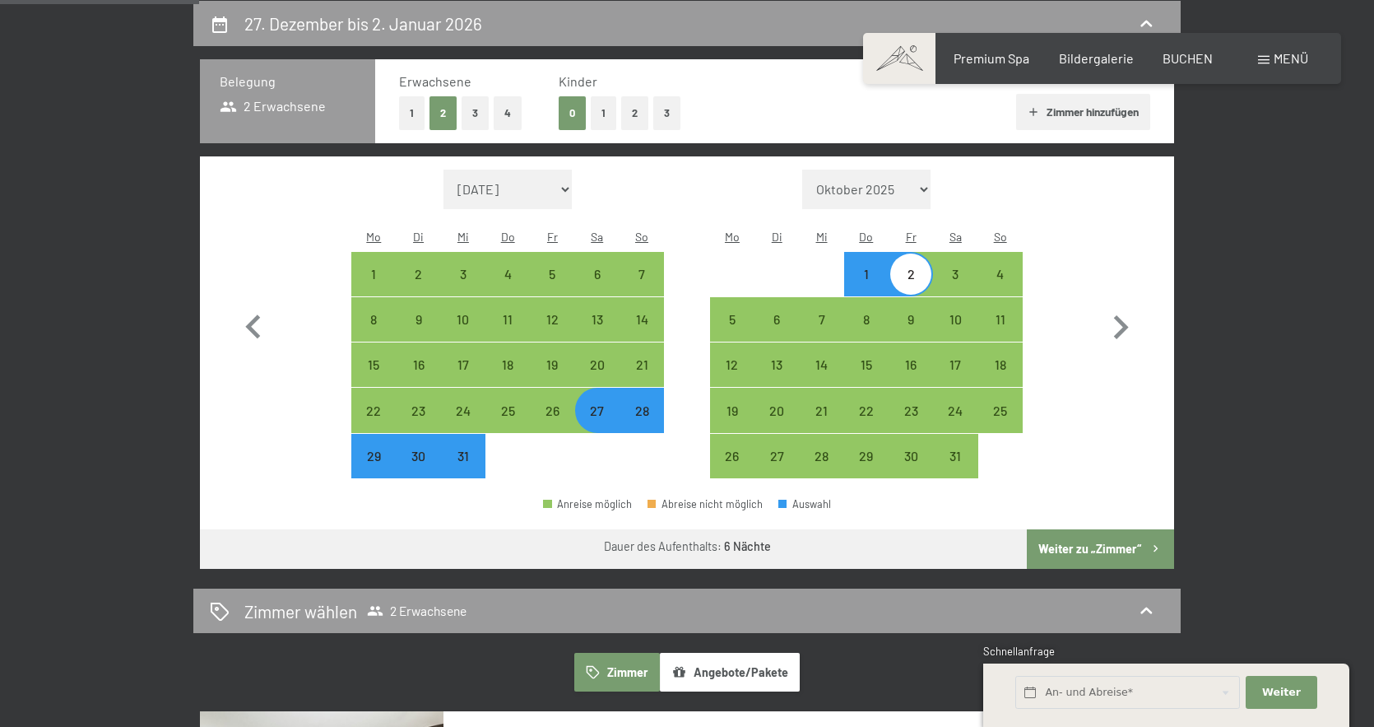
select select "[DATE]"
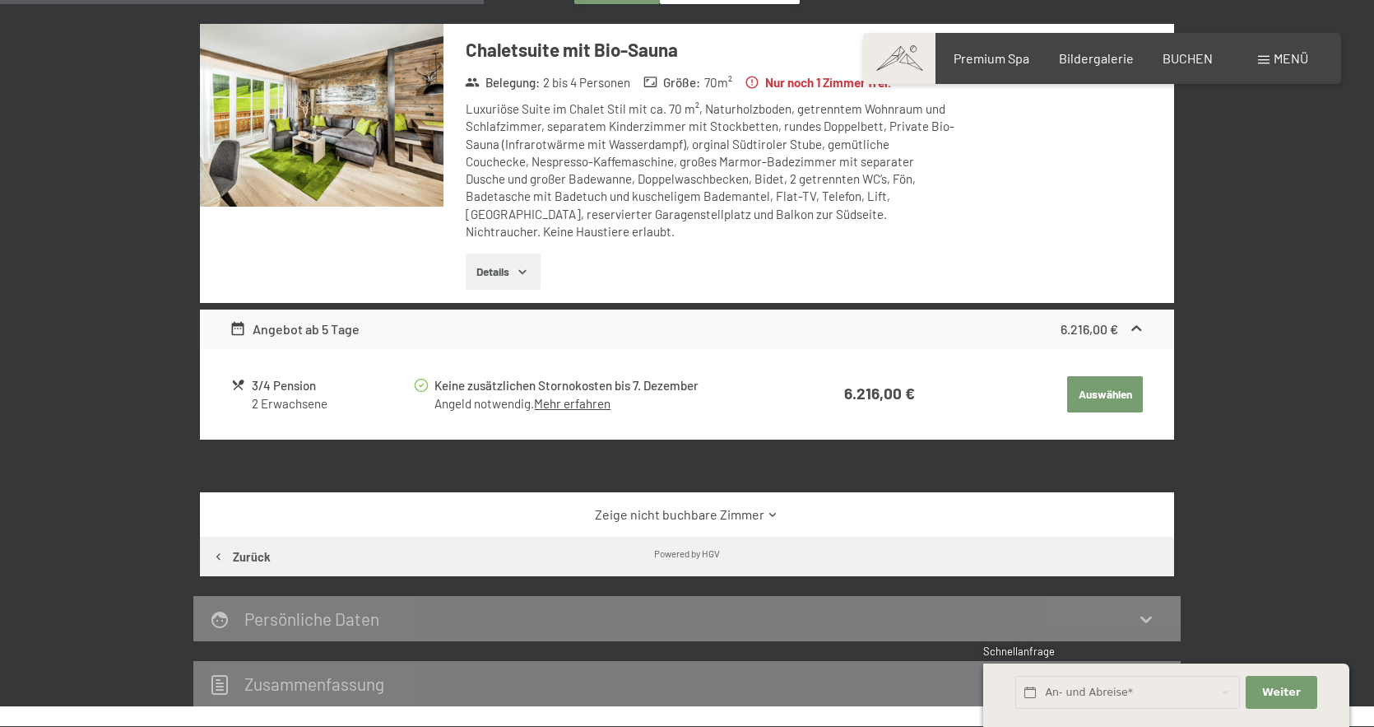
scroll to position [514, 0]
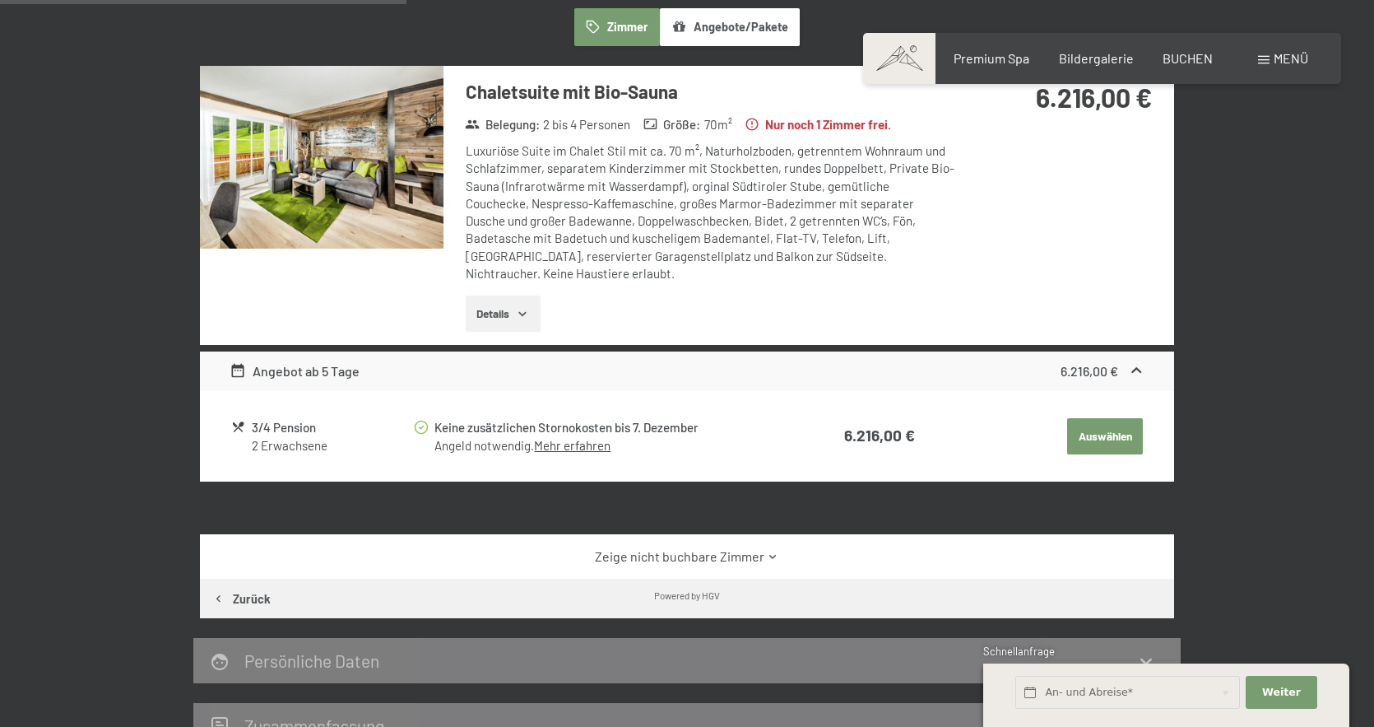
click at [532, 305] on button "Details" at bounding box center [503, 313] width 75 height 36
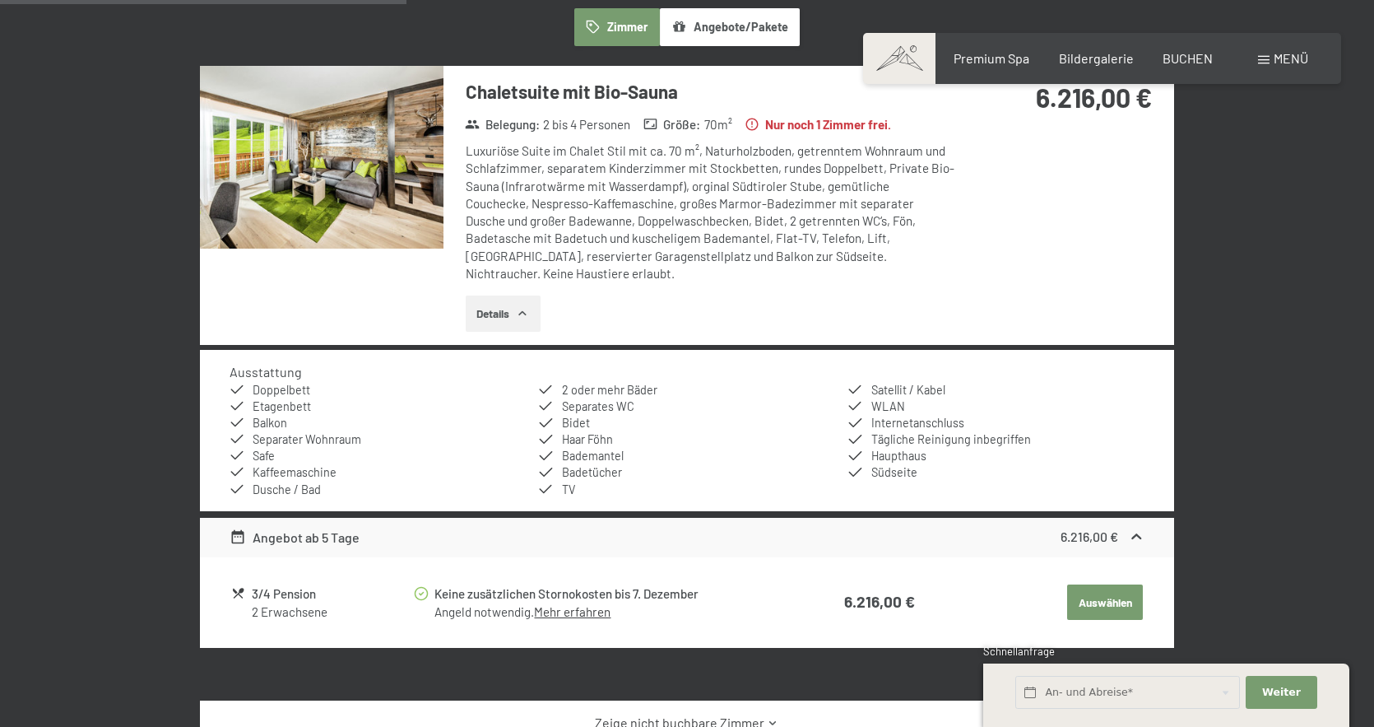
click at [405, 204] on img at bounding box center [322, 157] width 244 height 183
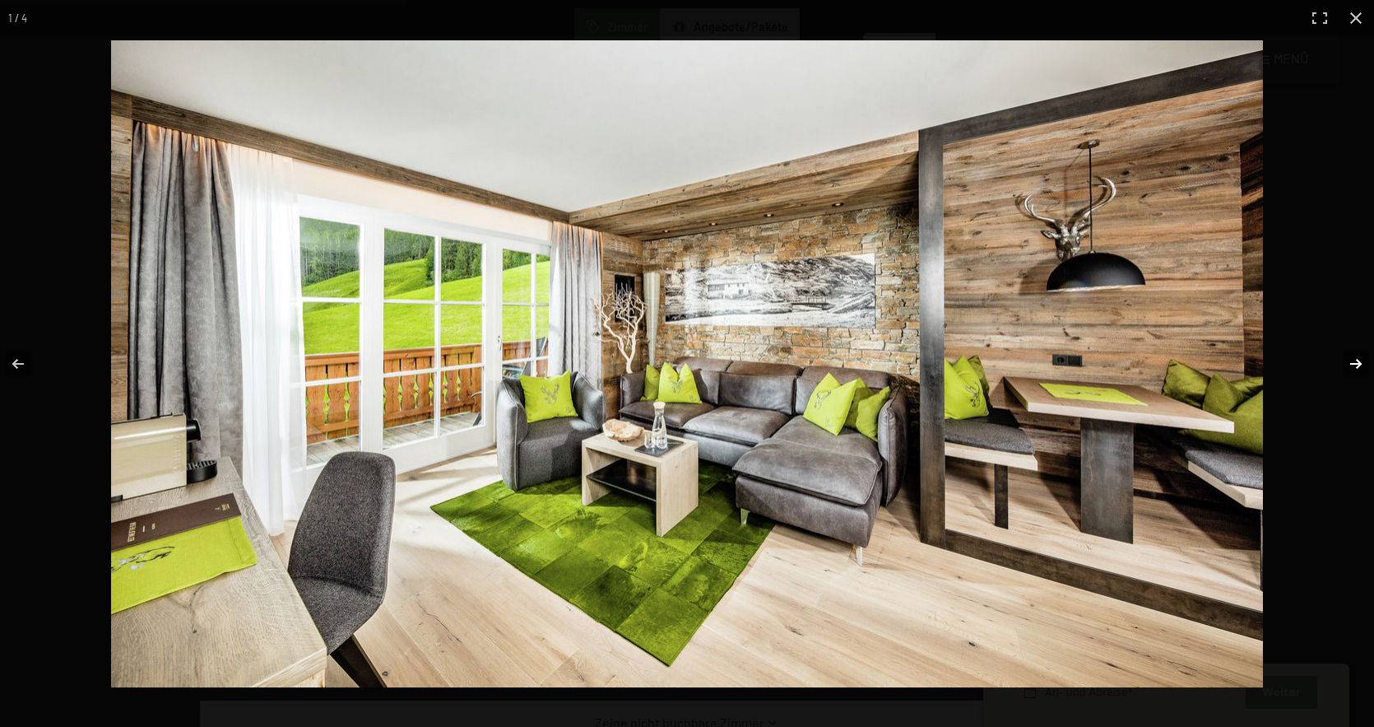
click at [1359, 366] on button "button" at bounding box center [1346, 364] width 58 height 82
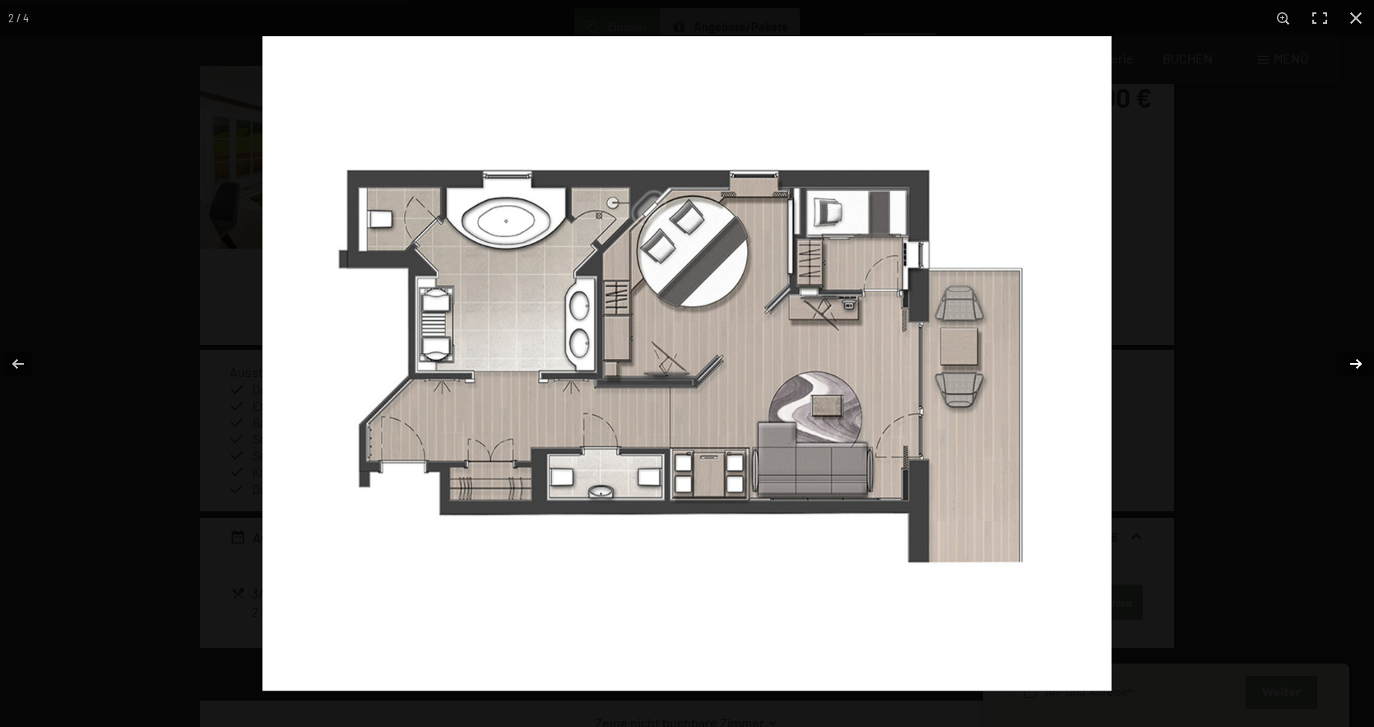
click at [1359, 366] on button "button" at bounding box center [1346, 364] width 58 height 82
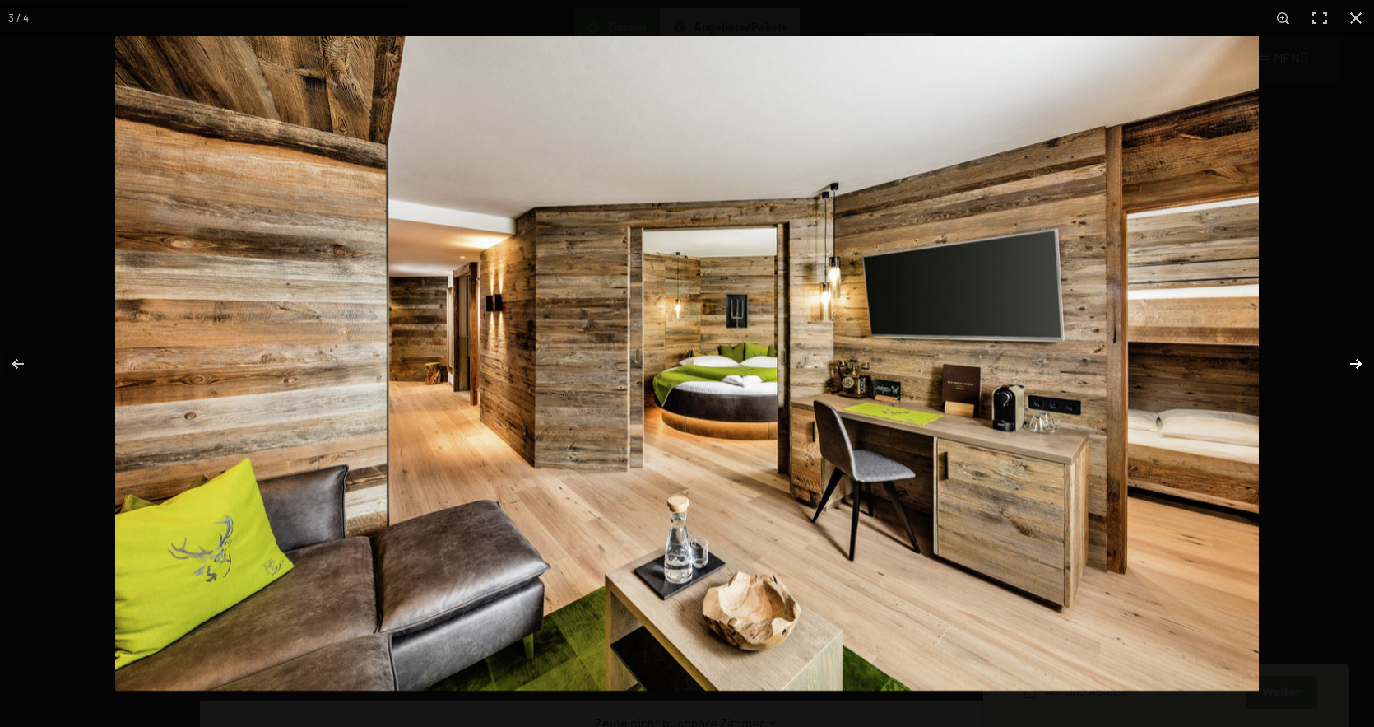
click at [1359, 366] on button "button" at bounding box center [1346, 364] width 58 height 82
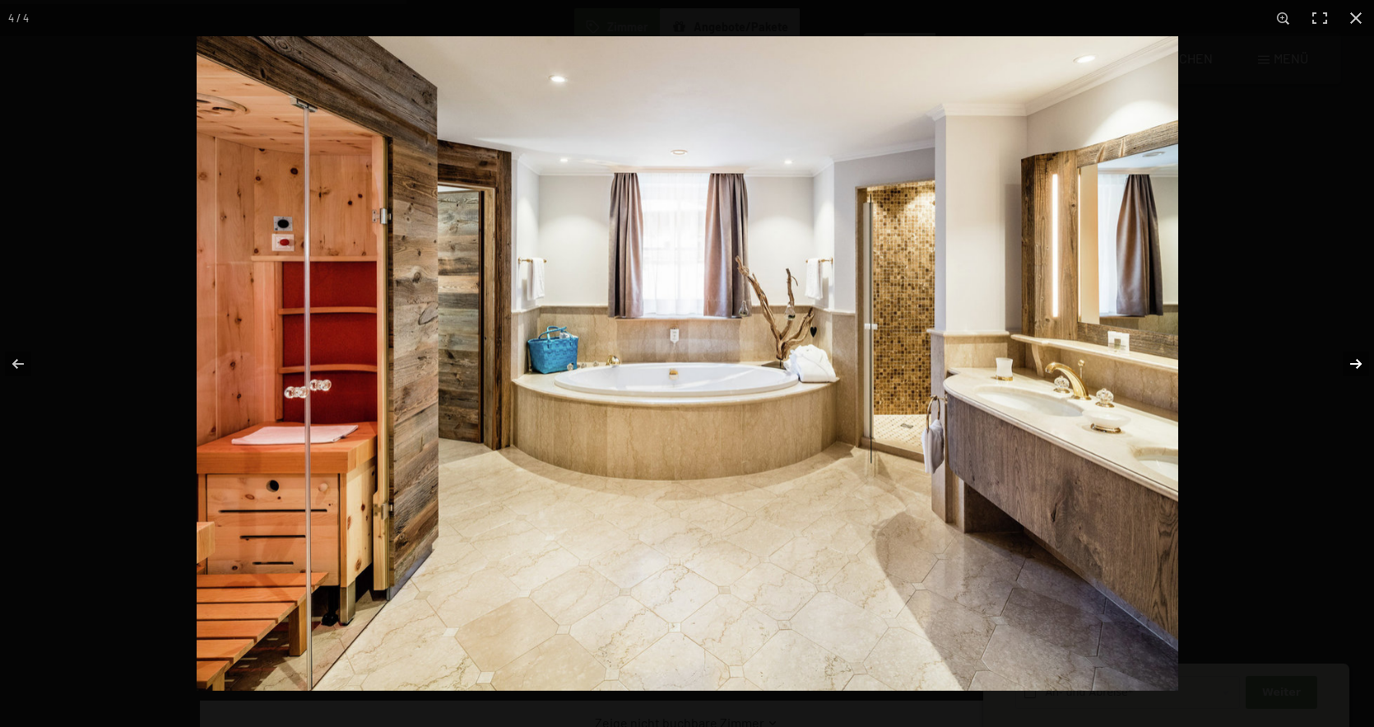
click at [1360, 365] on button "button" at bounding box center [1346, 364] width 58 height 82
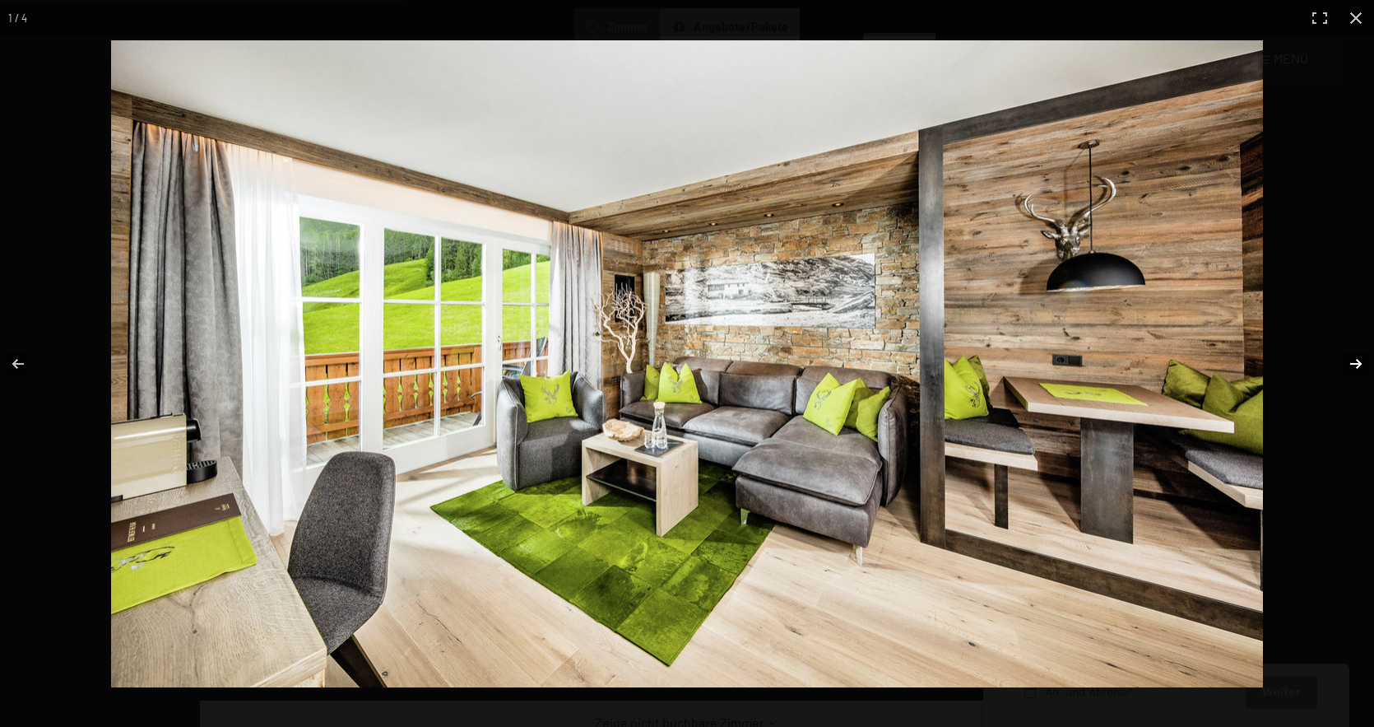
click at [1359, 365] on button "button" at bounding box center [1346, 364] width 58 height 82
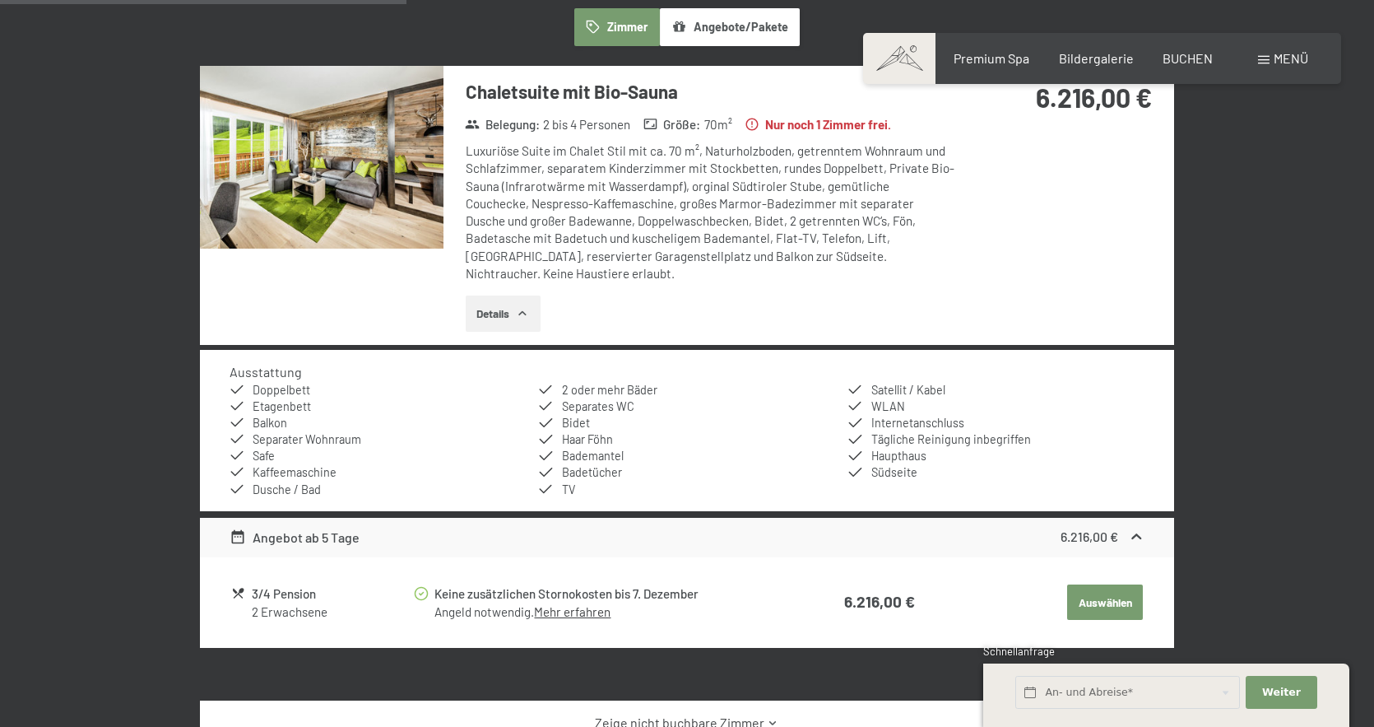
click at [0, 0] on button "button" at bounding box center [0, 0] width 0 height 0
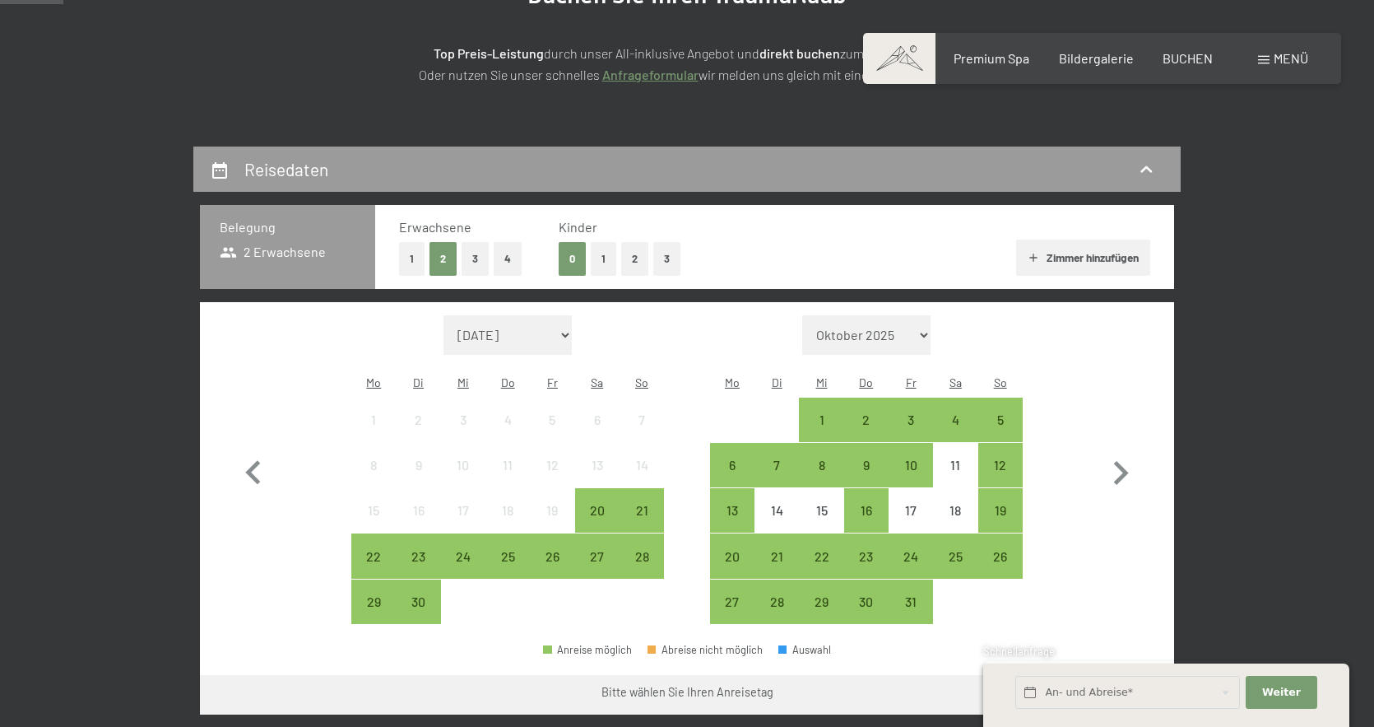
scroll to position [254, 0]
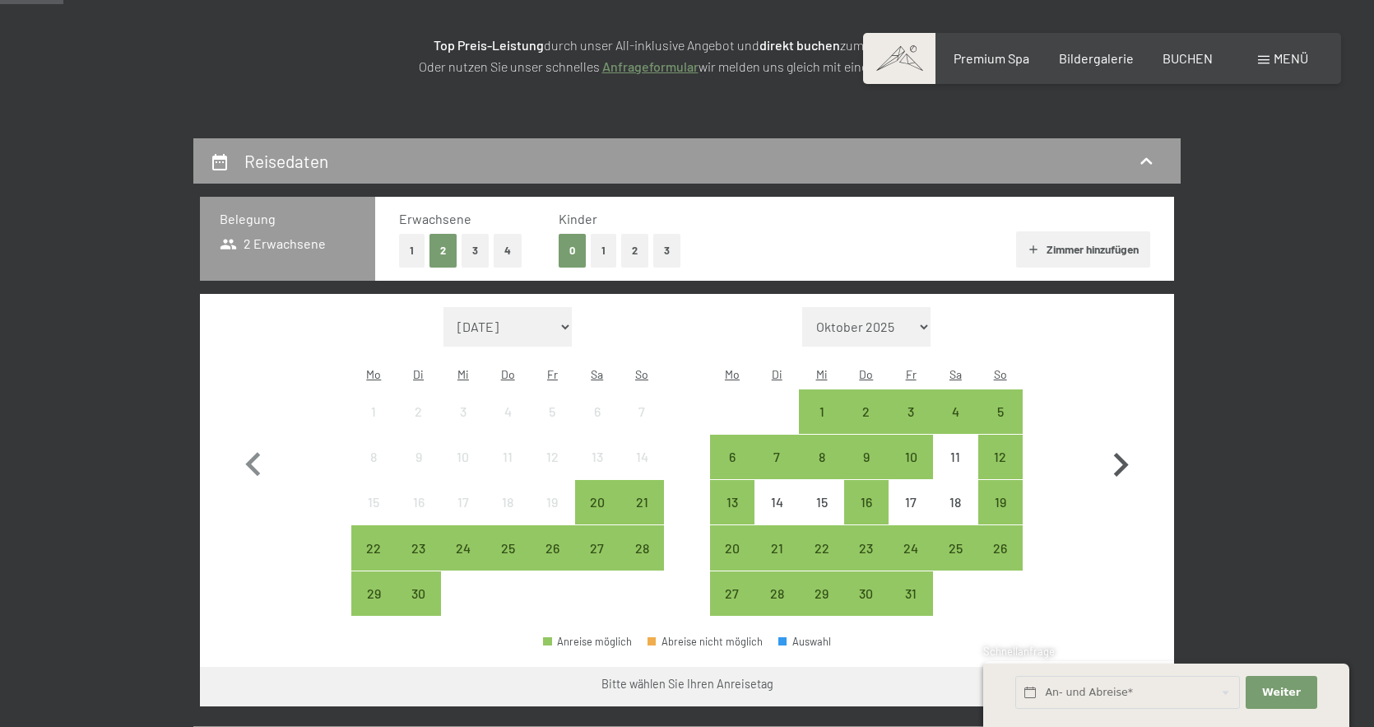
click at [1124, 443] on icon "button" at bounding box center [1121, 465] width 48 height 48
select select "[DATE]"
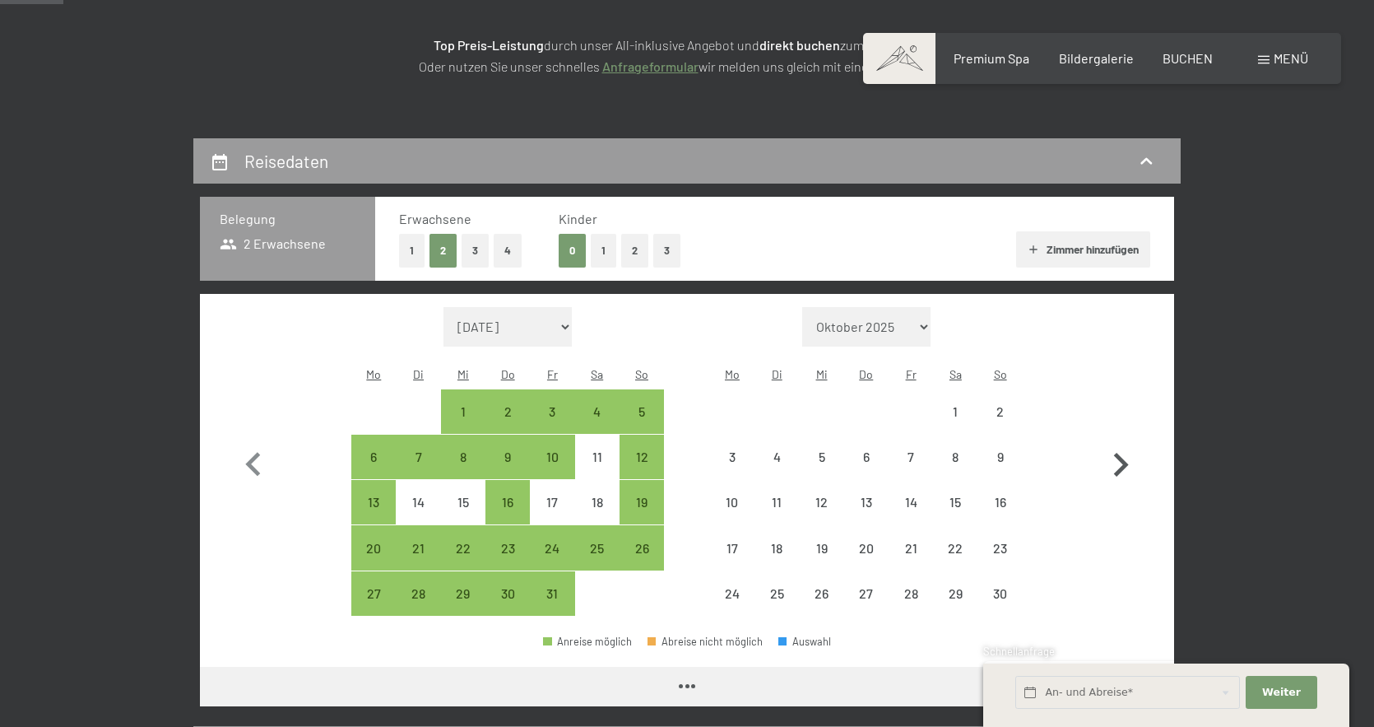
click at [1124, 443] on icon "button" at bounding box center [1121, 465] width 48 height 48
select select "[DATE]"
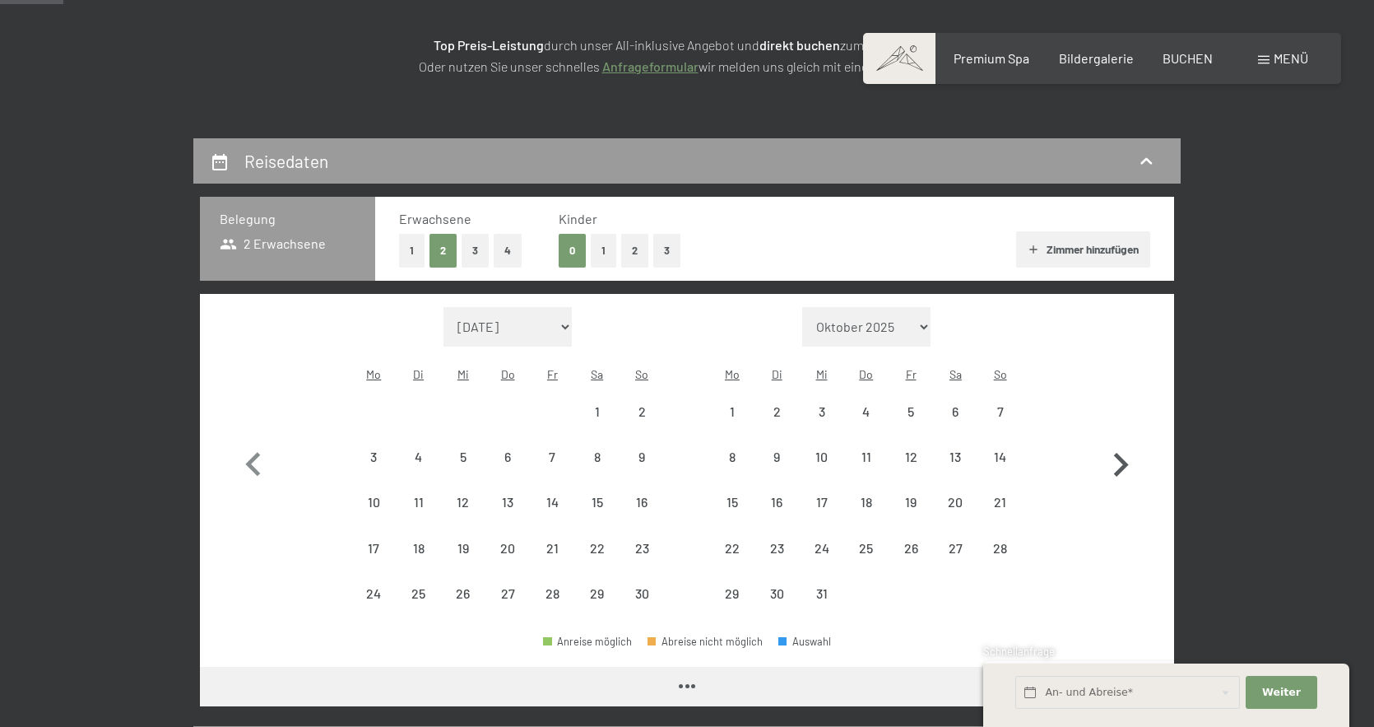
select select "[DATE]"
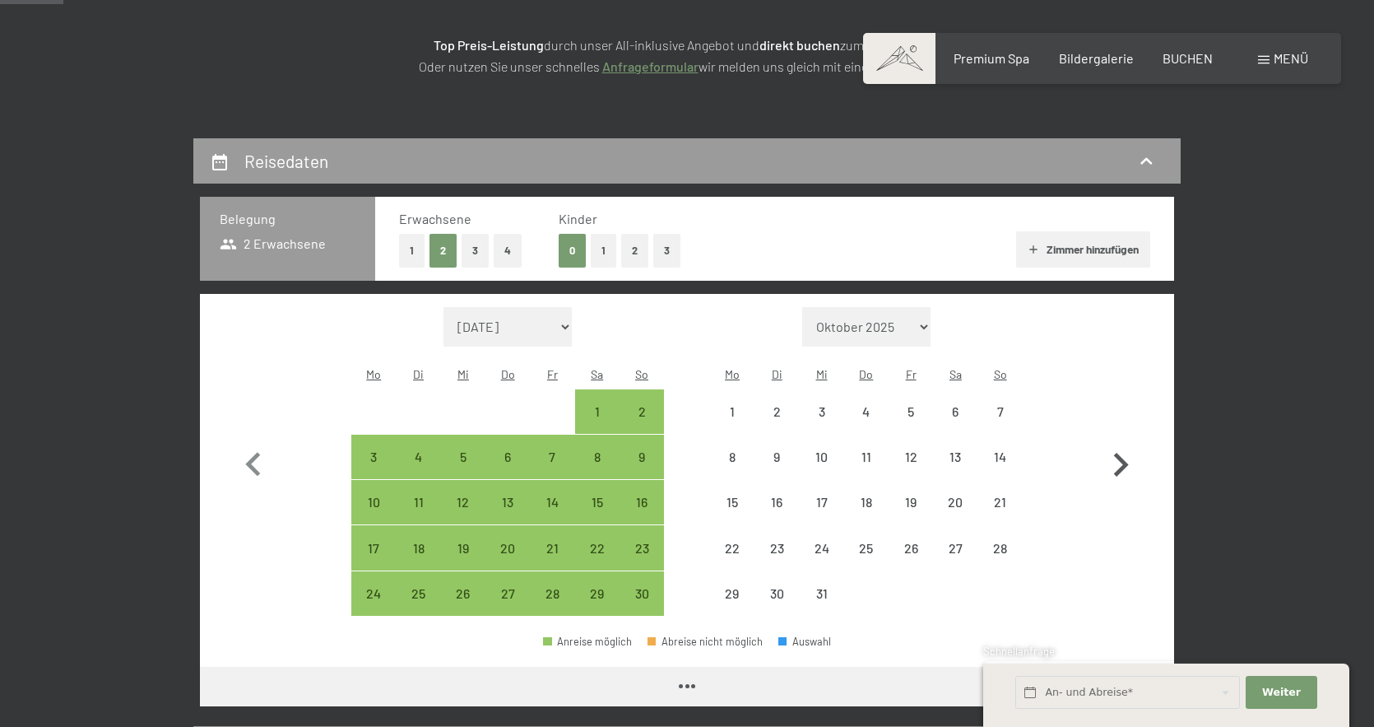
click at [1124, 443] on icon "button" at bounding box center [1121, 465] width 48 height 48
select select "[DATE]"
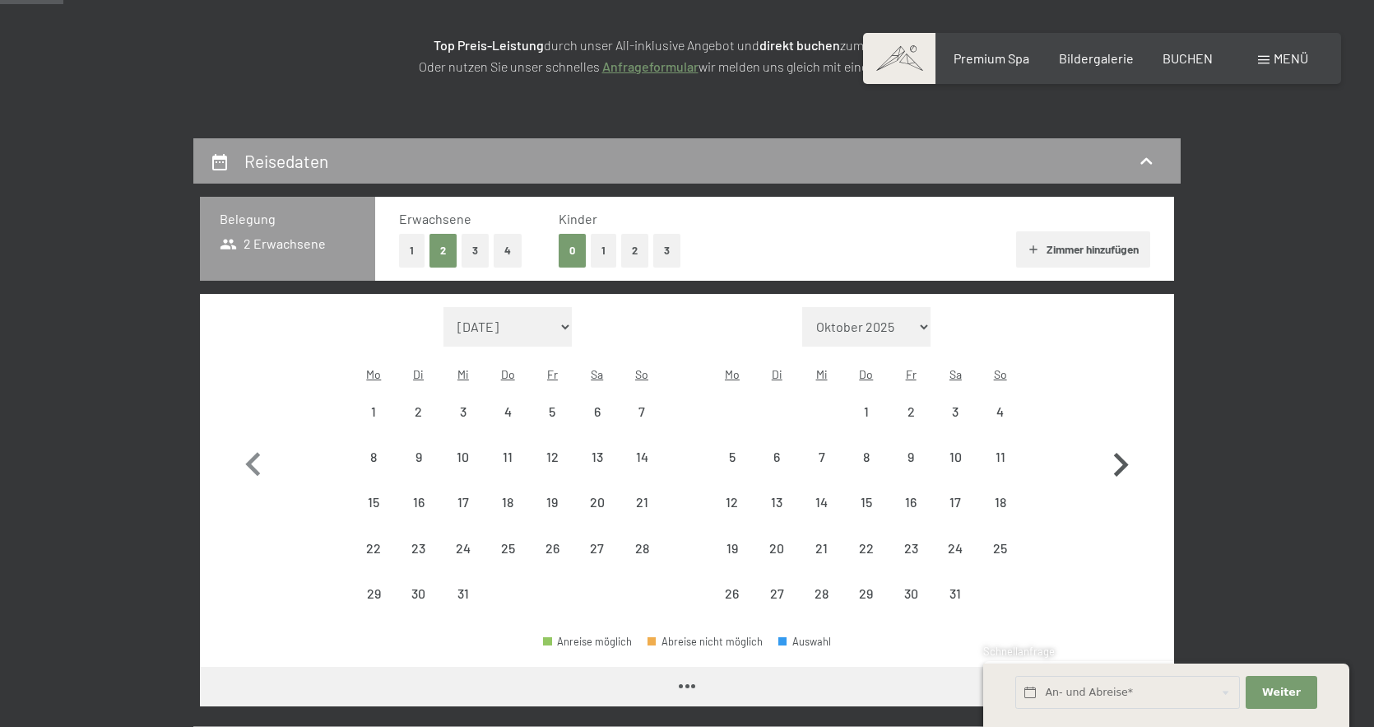
select select "[DATE]"
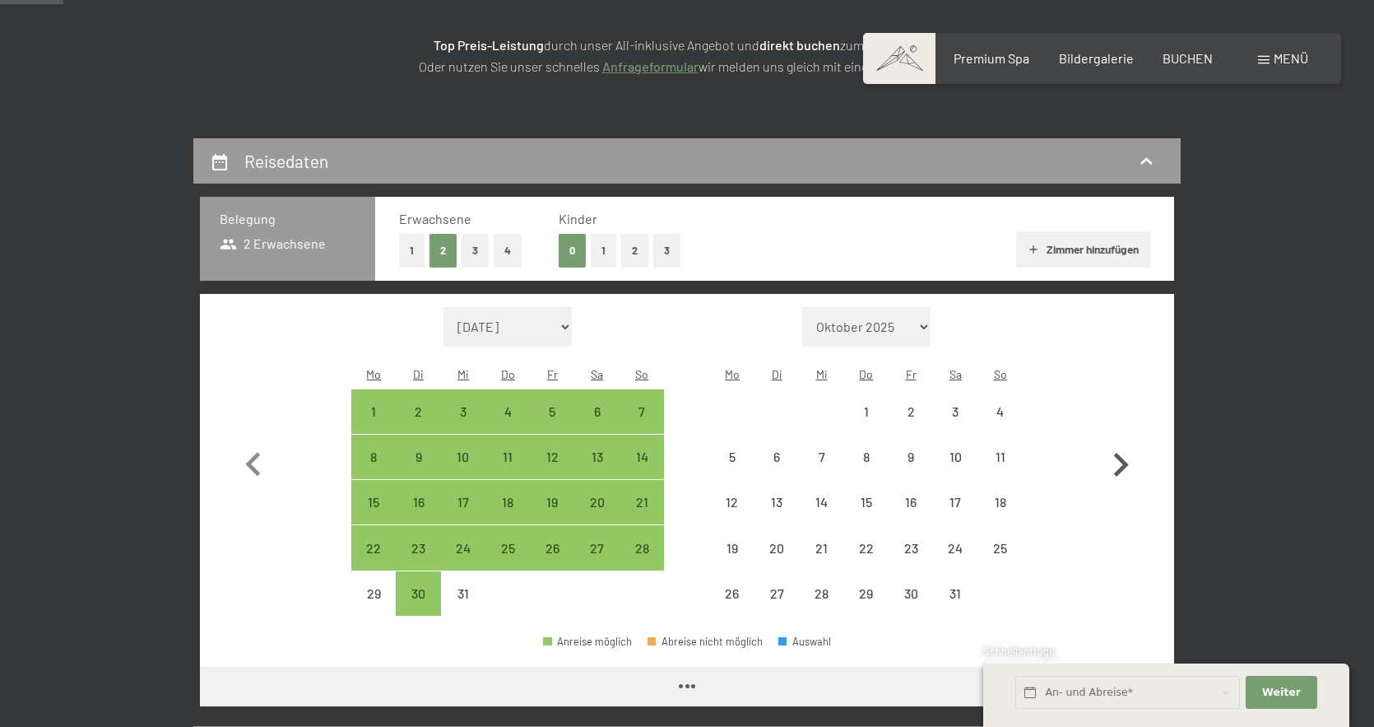
select select "[DATE]"
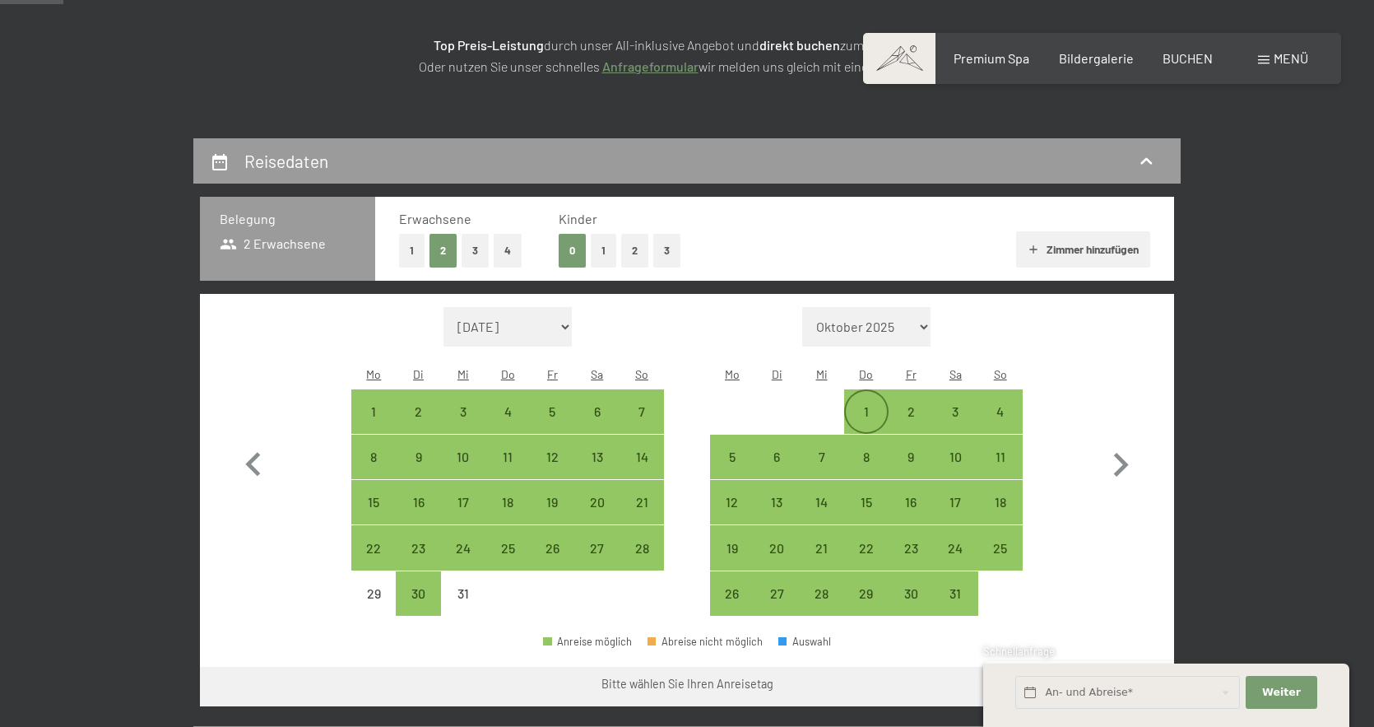
click at [865, 405] on div "1" at bounding box center [866, 425] width 41 height 41
select select "[DATE]"
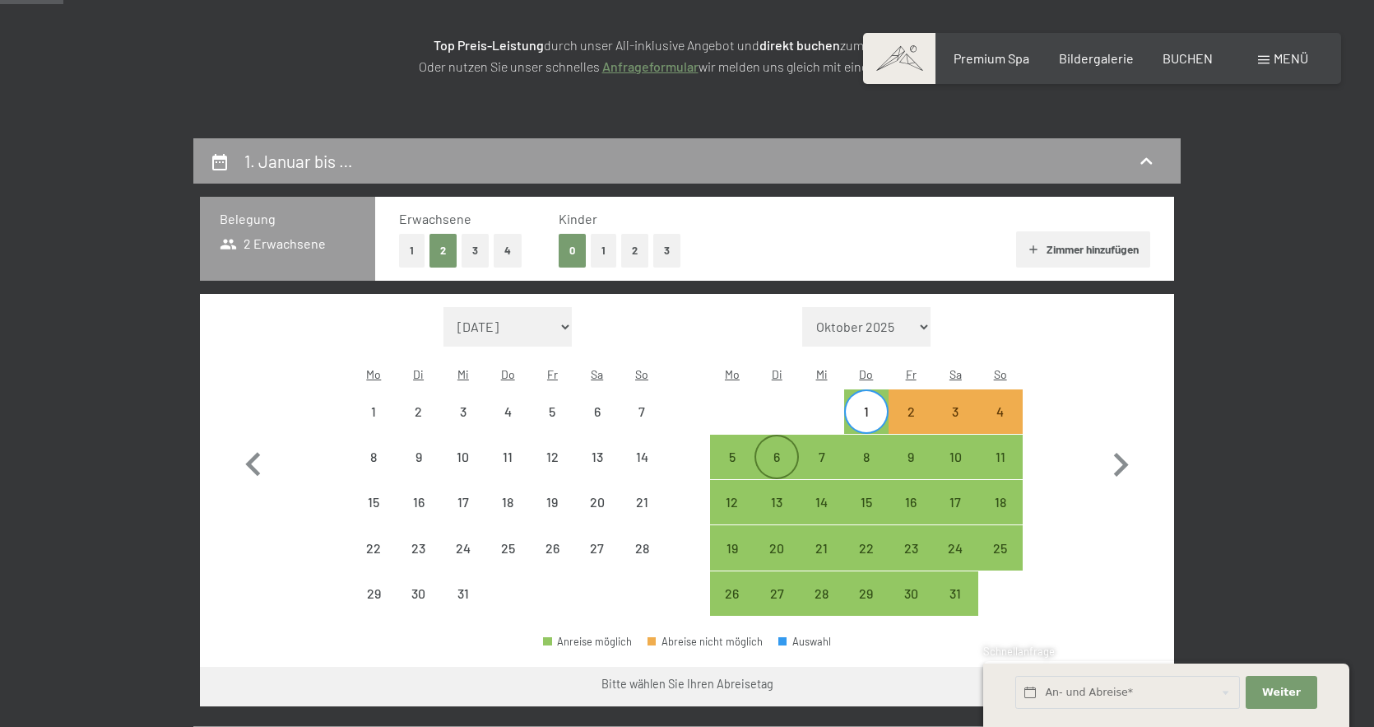
click at [772, 450] on div "6" at bounding box center [776, 470] width 41 height 41
select select "[DATE]"
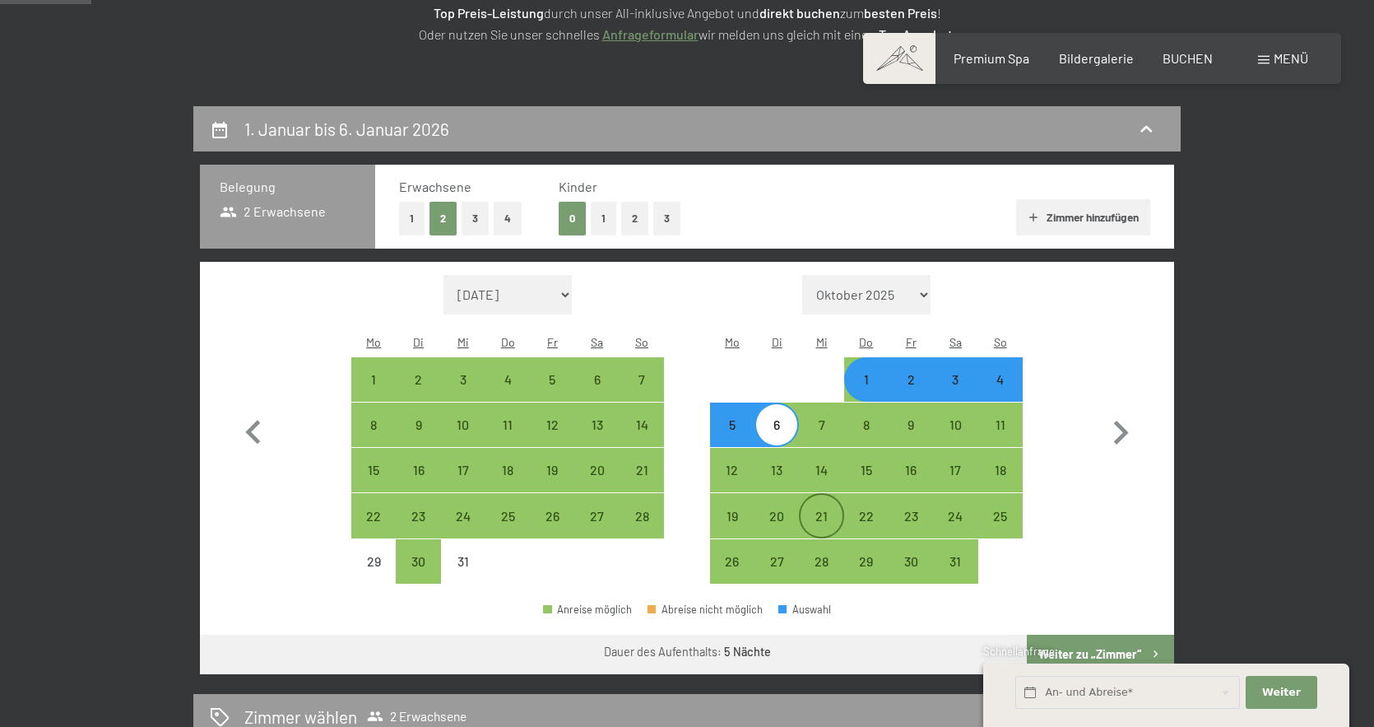
scroll to position [292, 0]
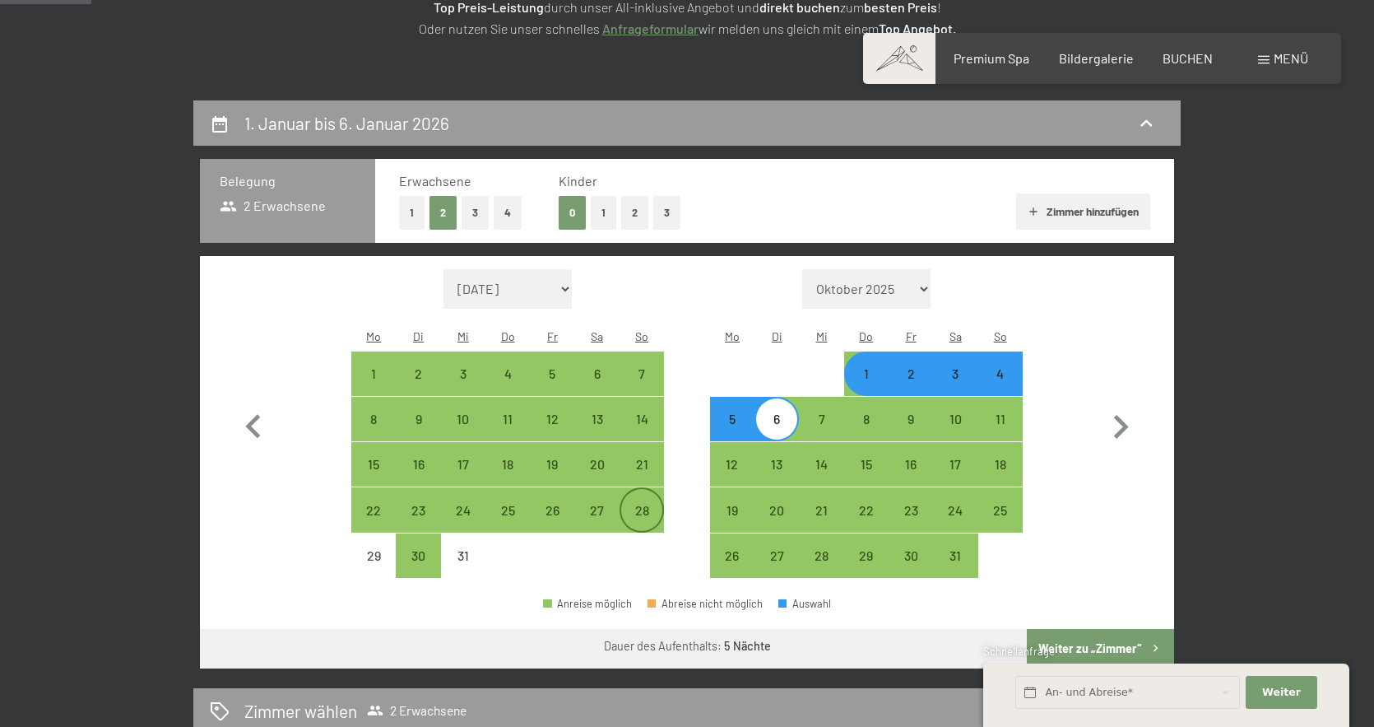
click at [638, 504] on div "28" at bounding box center [641, 524] width 41 height 41
select select "[DATE]"
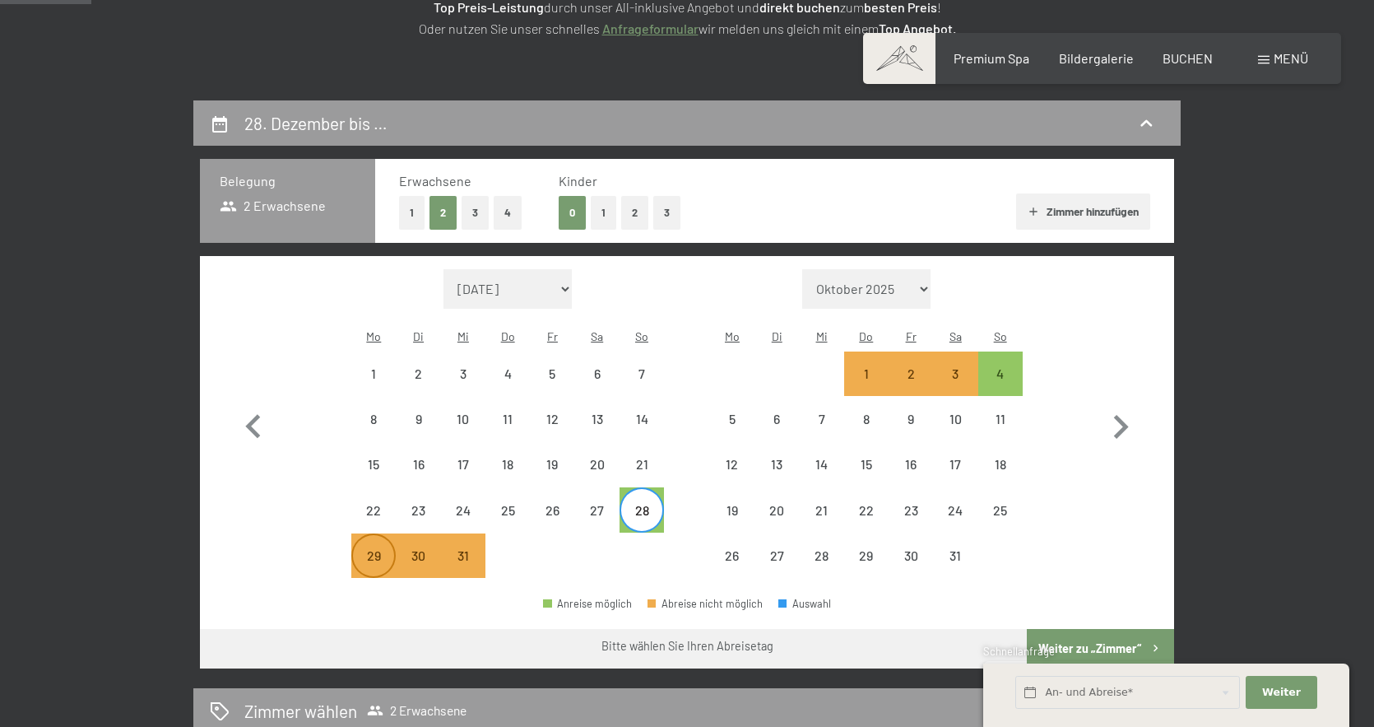
click at [370, 549] on div "29" at bounding box center [373, 569] width 41 height 41
select select "[DATE]"
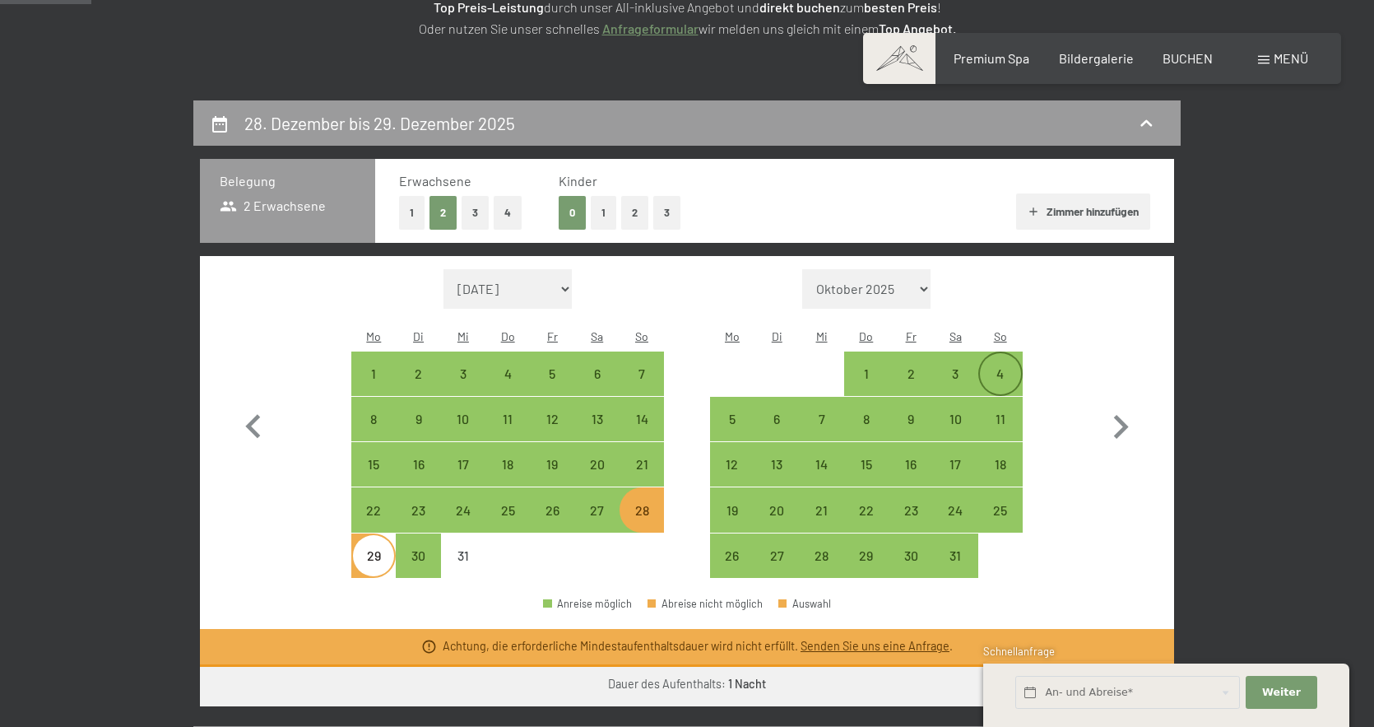
click at [1009, 367] on div "4" at bounding box center [1000, 387] width 41 height 41
select select "[DATE]"
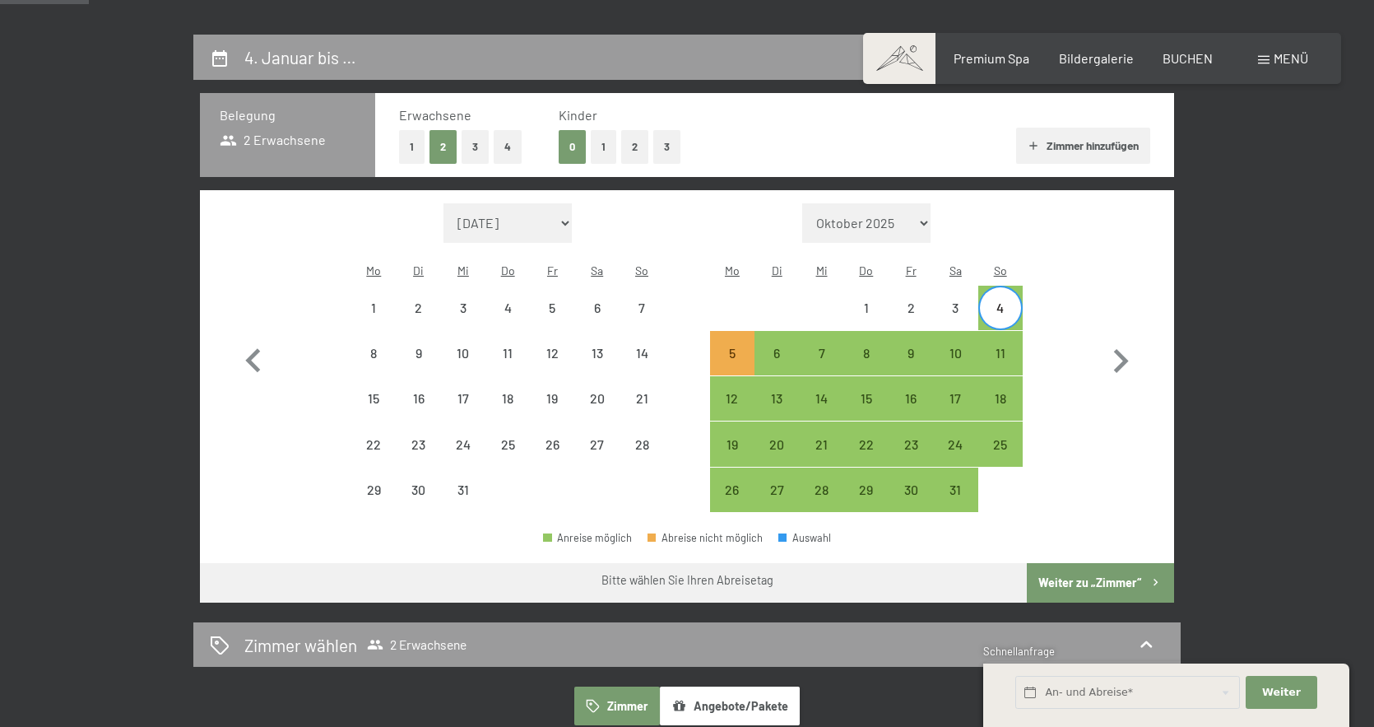
scroll to position [358, 0]
click at [379, 483] on div "29" at bounding box center [373, 503] width 41 height 41
select select "[DATE]"
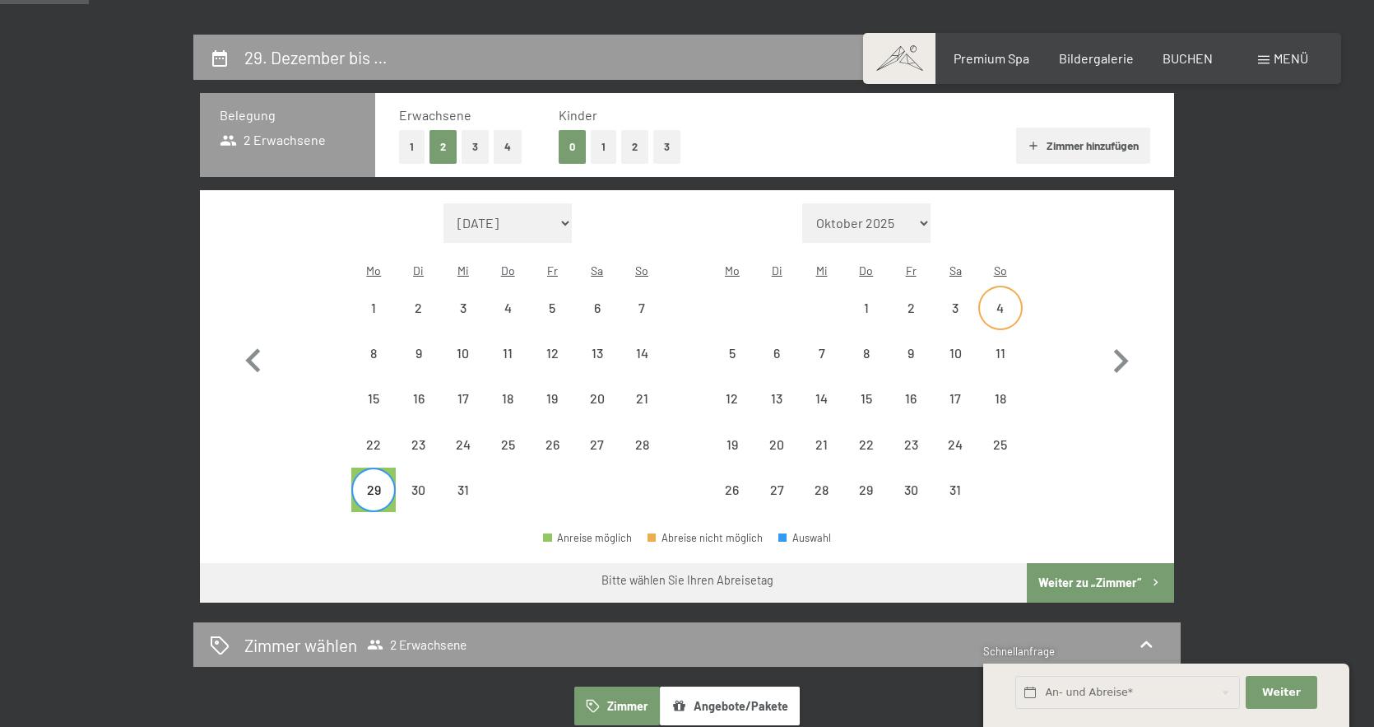
click at [996, 301] on div "4" at bounding box center [1000, 321] width 41 height 41
select select "[DATE]"
